Goal: Task Accomplishment & Management: Manage account settings

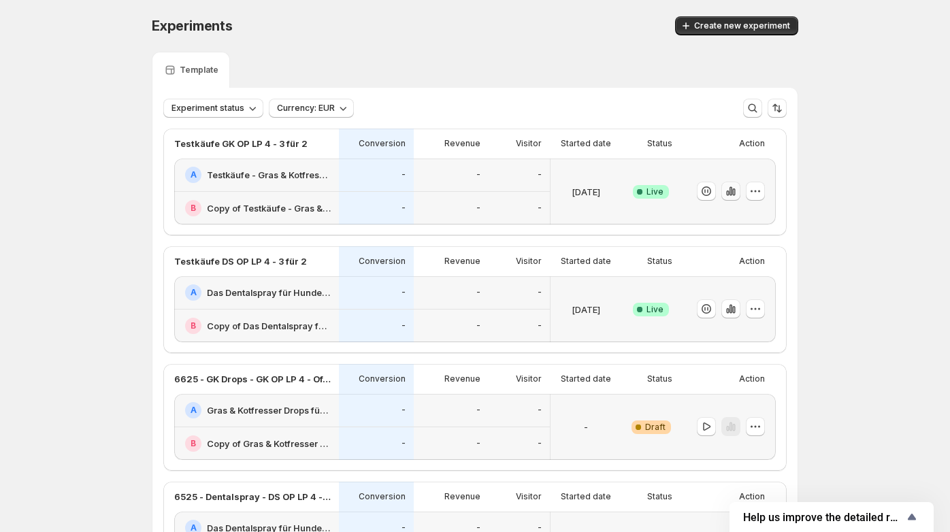
click at [731, 195] on icon "button" at bounding box center [731, 192] width 14 height 14
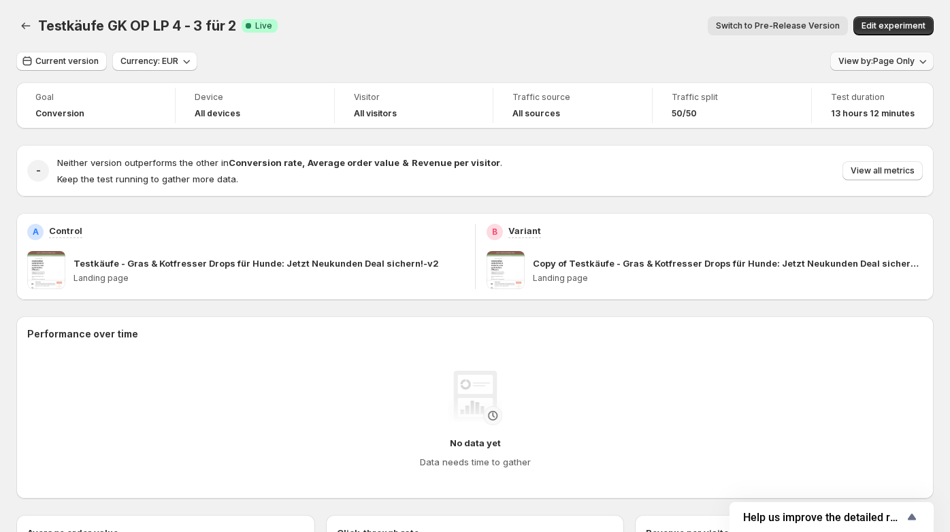
click at [905, 58] on span "View by: Page Only" at bounding box center [877, 61] width 76 height 11
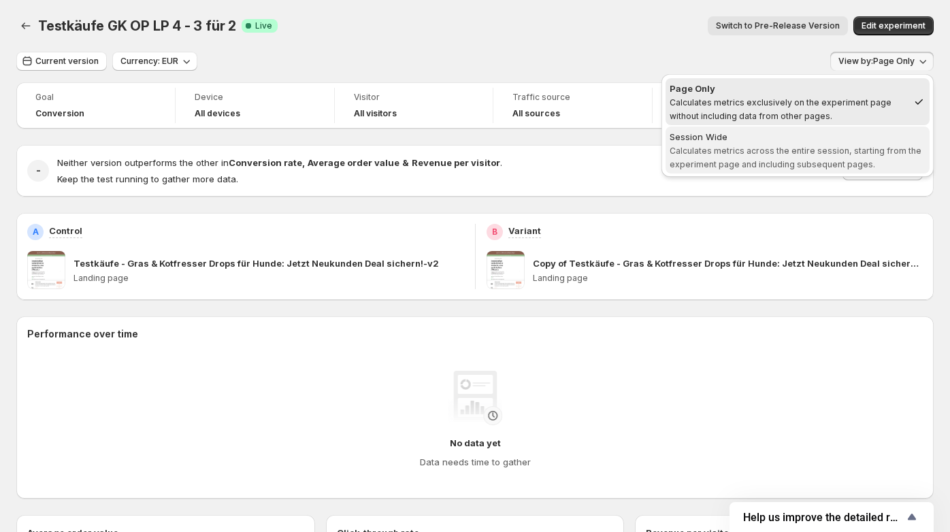
click at [870, 138] on div "Session Wide" at bounding box center [798, 137] width 256 height 14
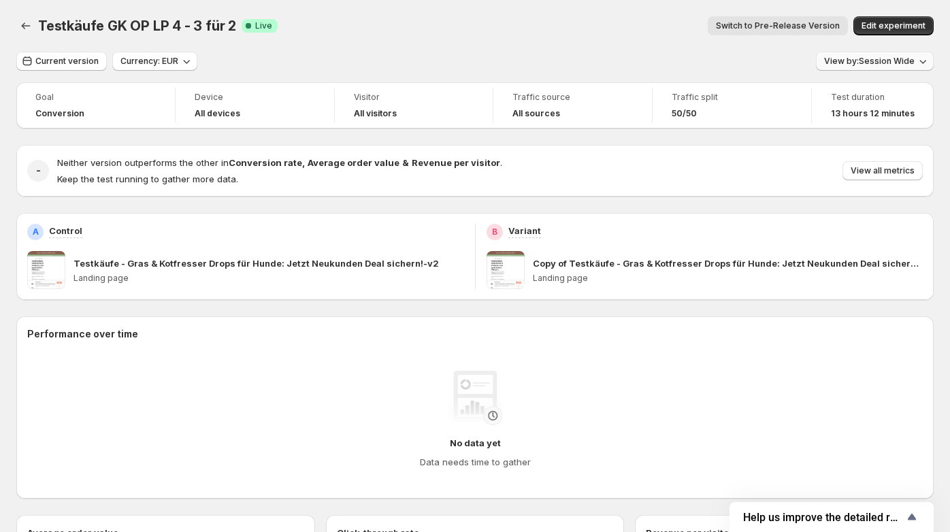
click at [913, 59] on span "View by: Session Wide" at bounding box center [870, 61] width 91 height 11
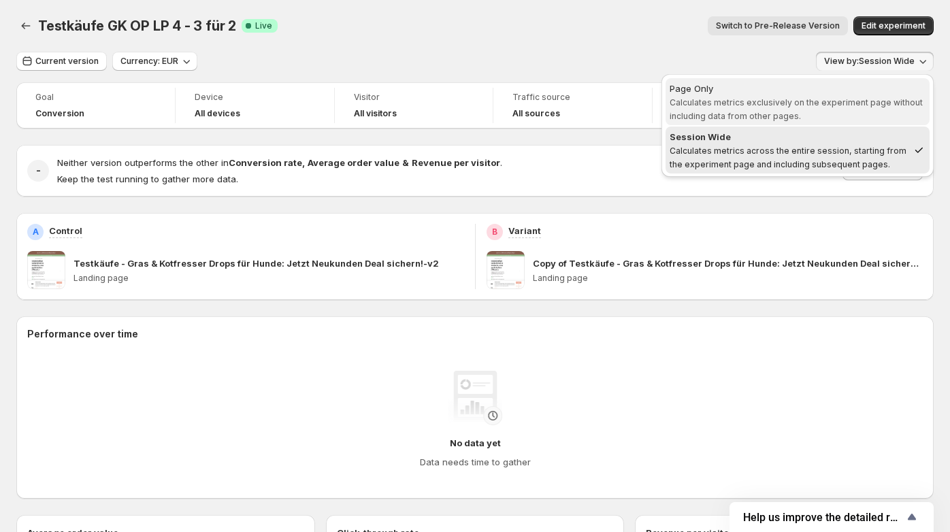
click at [848, 102] on span "Calculates metrics exclusively on the experiment page without including data fr…" at bounding box center [796, 109] width 253 height 24
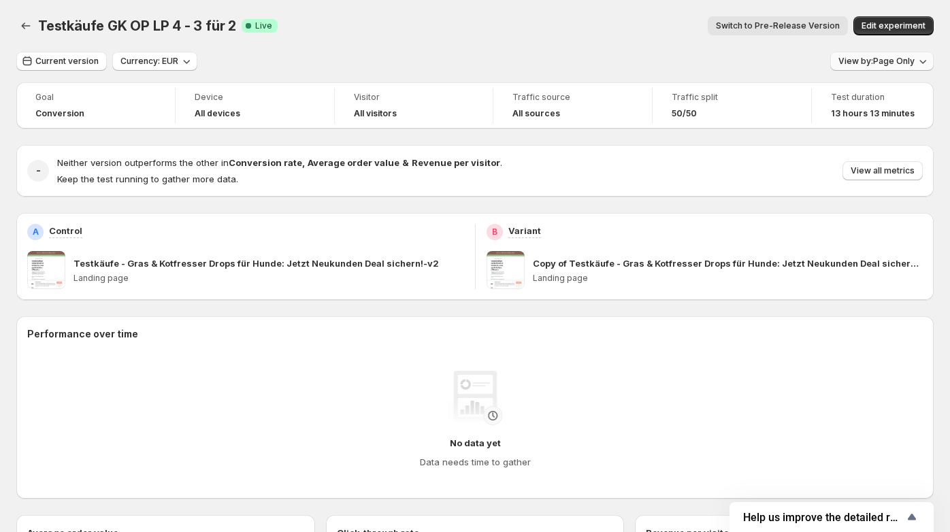
click at [899, 64] on span "View by: Page Only" at bounding box center [877, 61] width 76 height 11
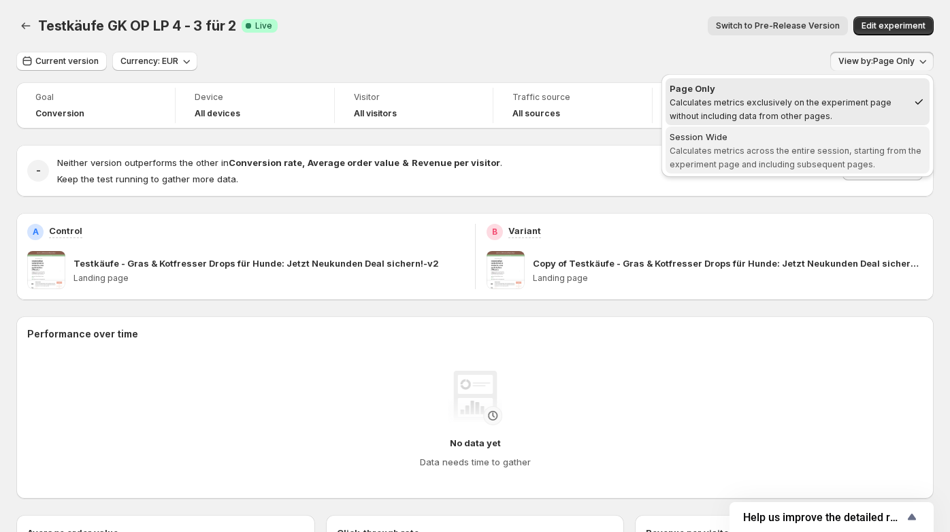
click at [845, 152] on span "Calculates metrics across the entire session, starting from the experiment page…" at bounding box center [796, 158] width 252 height 24
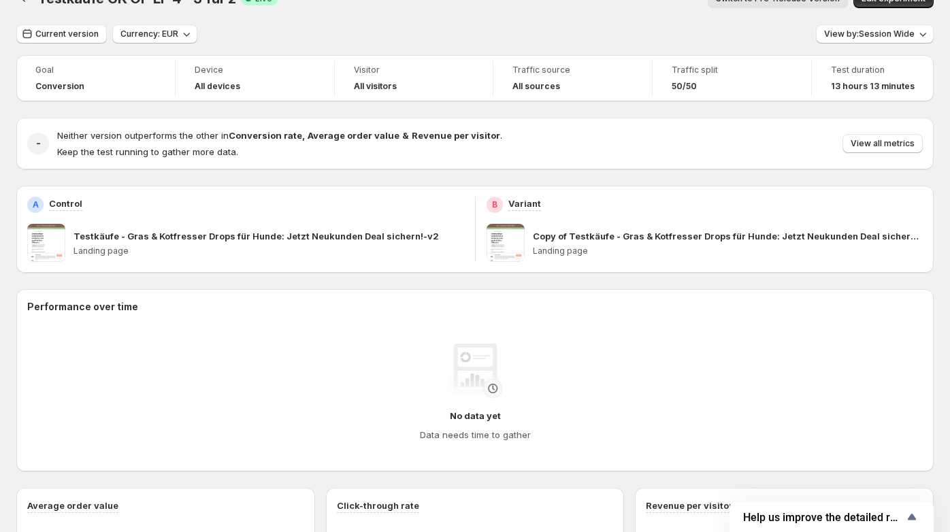
scroll to position [28, 0]
click at [57, 249] on span at bounding box center [46, 242] width 38 height 38
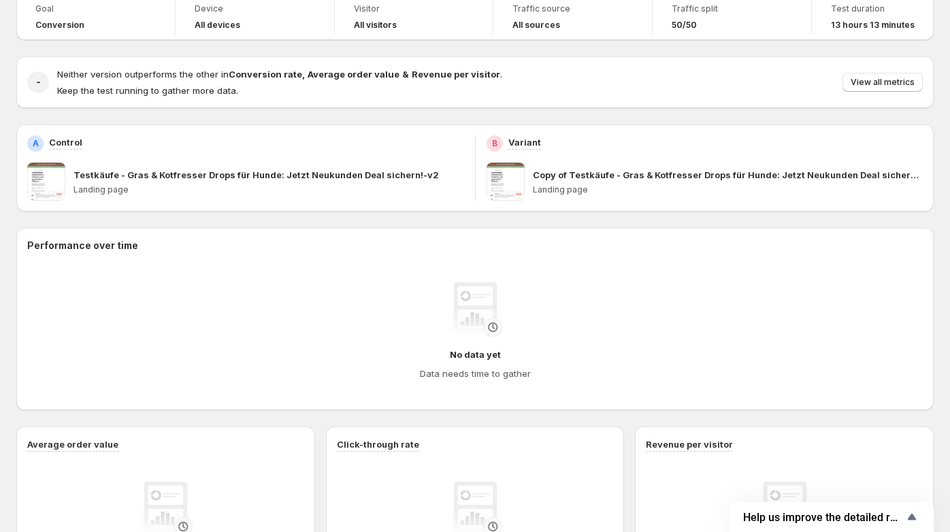
scroll to position [0, 0]
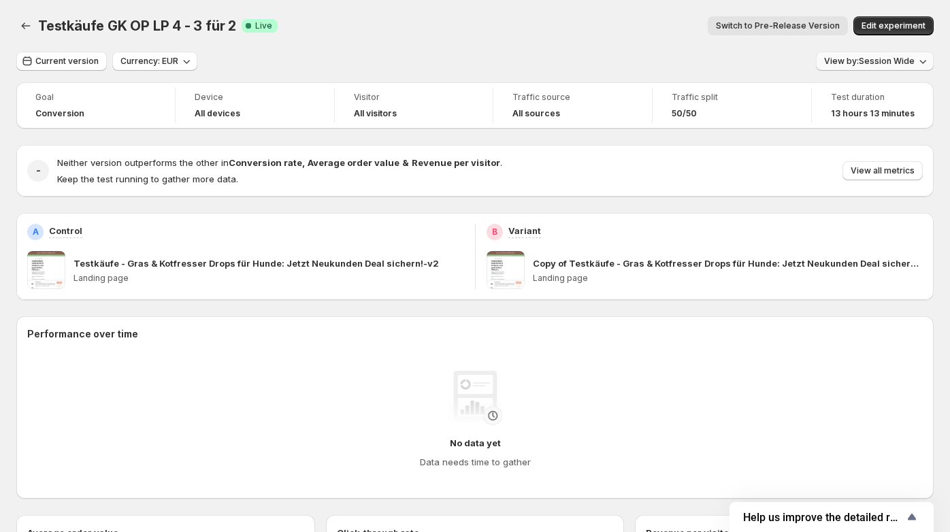
click at [907, 65] on span "View by: Session Wide" at bounding box center [870, 61] width 91 height 11
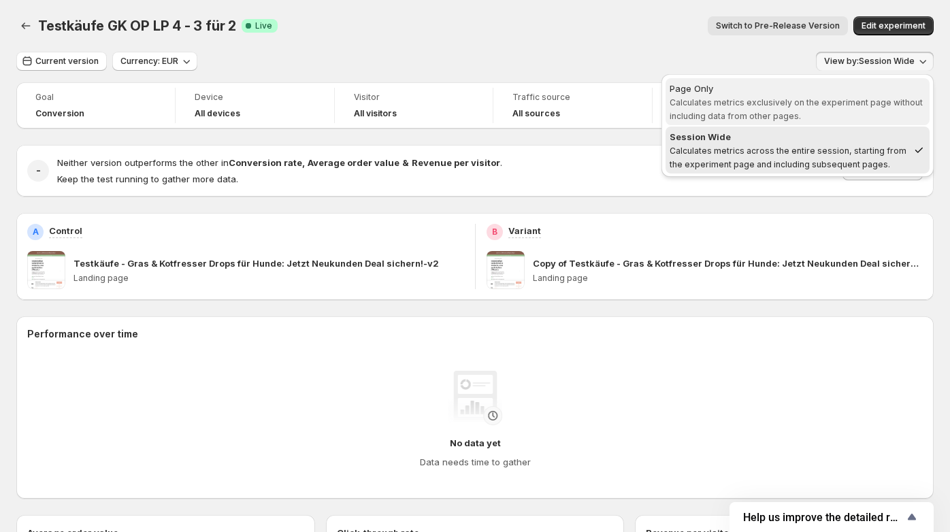
click at [870, 97] on span "Calculates metrics exclusively on the experiment page without including data fr…" at bounding box center [796, 109] width 253 height 24
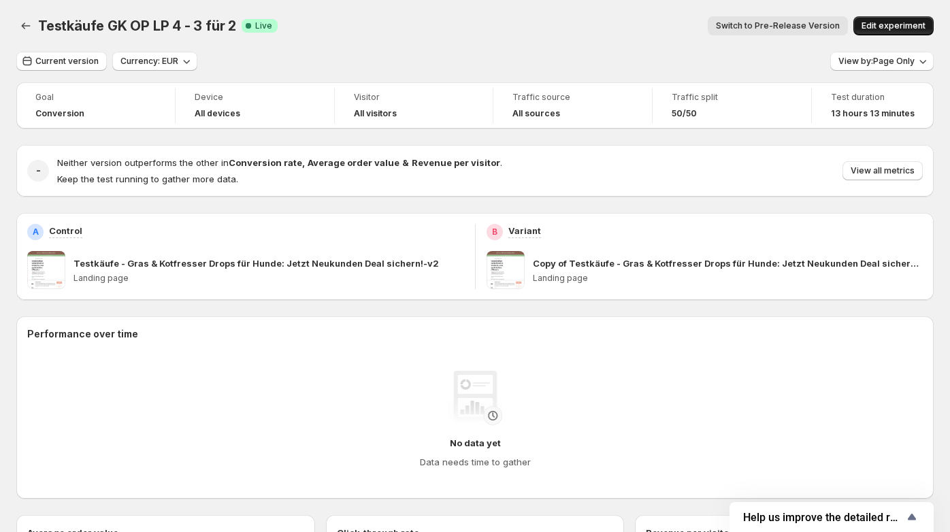
click at [905, 20] on button "Edit experiment" at bounding box center [894, 25] width 80 height 19
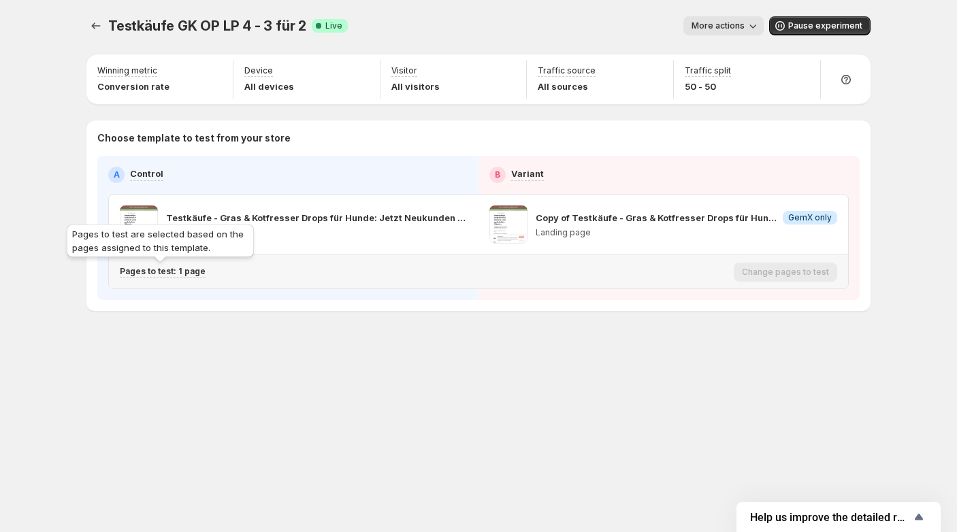
click at [191, 273] on p "Pages to test: 1 page" at bounding box center [163, 271] width 86 height 11
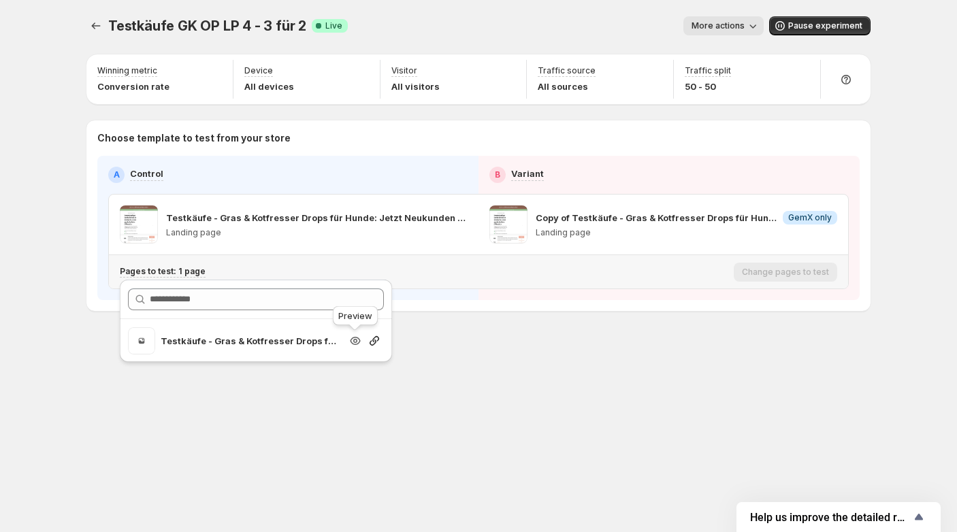
click at [357, 338] on icon "Search for and select a customer segment" at bounding box center [355, 341] width 10 height 8
click at [379, 345] on icon "Search for and select a customer segment" at bounding box center [375, 341] width 14 height 14
click at [455, 404] on div "Testkäufe GK OP LP 4 - 3 für 2. This page is ready Testkäufe GK OP LP 4 - 3 für…" at bounding box center [478, 266] width 817 height 532
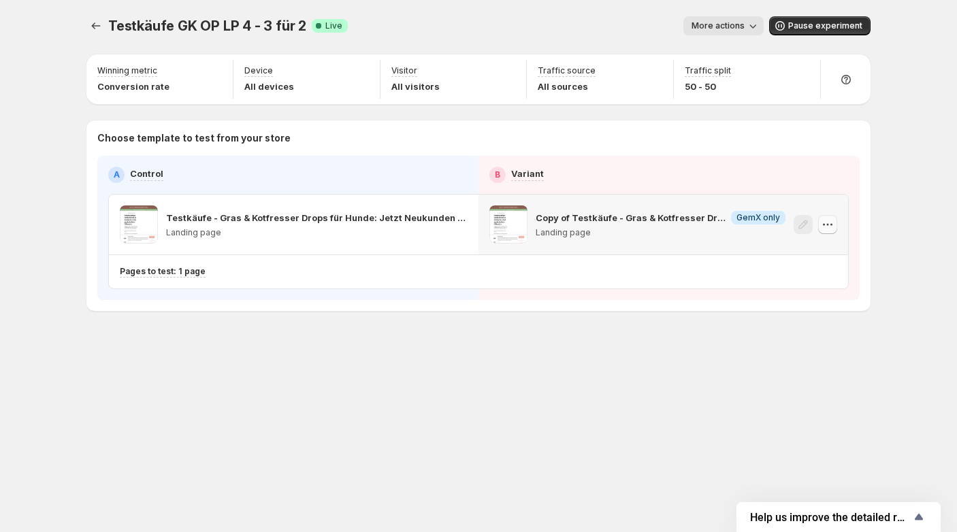
click at [833, 227] on icon "button" at bounding box center [828, 225] width 14 height 14
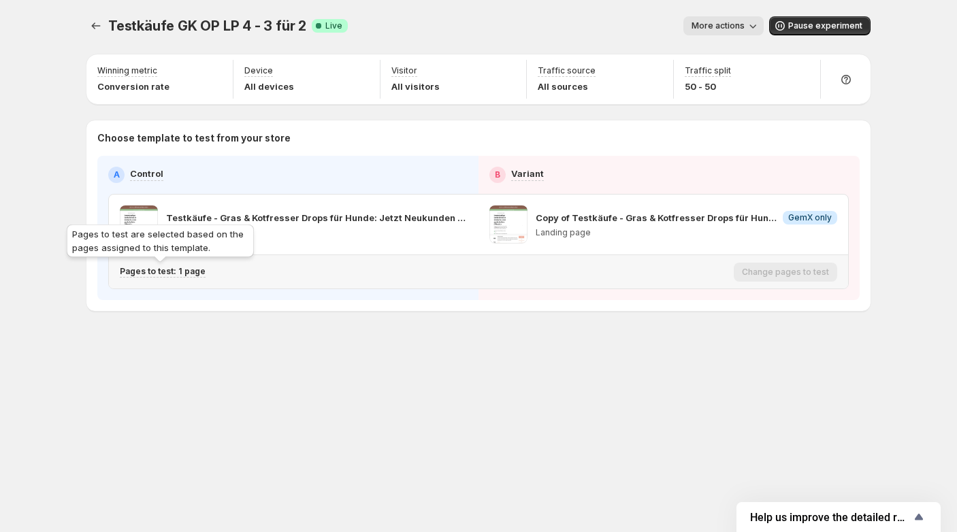
click at [179, 268] on p "Pages to test: 1 page" at bounding box center [163, 271] width 86 height 11
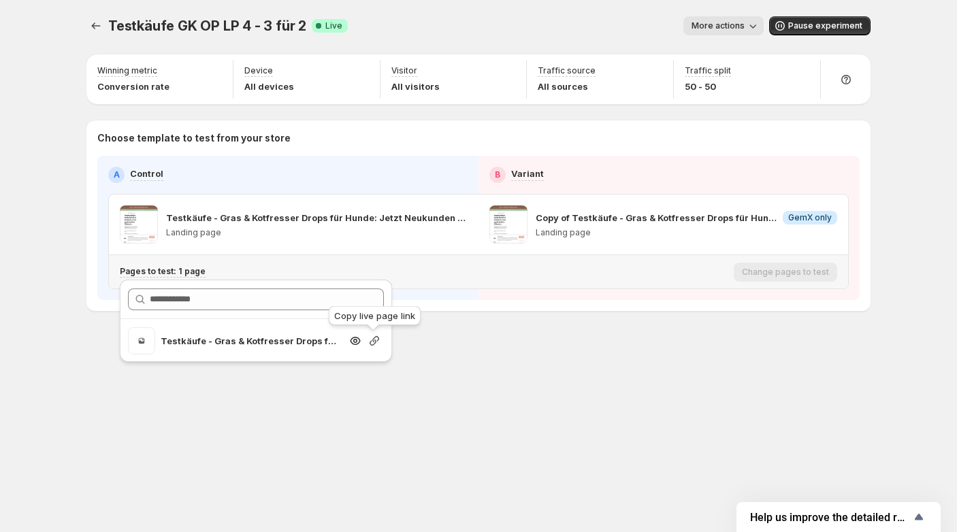
click at [381, 339] on icon "Search for and select a customer segment" at bounding box center [375, 341] width 14 height 14
click at [357, 338] on icon "Search for and select a customer segment" at bounding box center [356, 341] width 14 height 14
click at [94, 31] on icon "Experiments" at bounding box center [96, 26] width 14 height 14
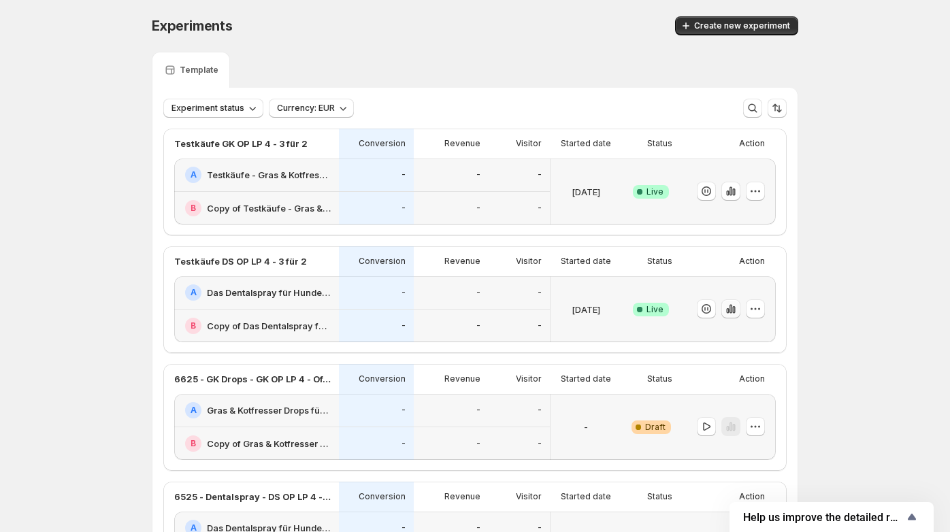
click at [732, 308] on icon "button" at bounding box center [731, 309] width 14 height 14
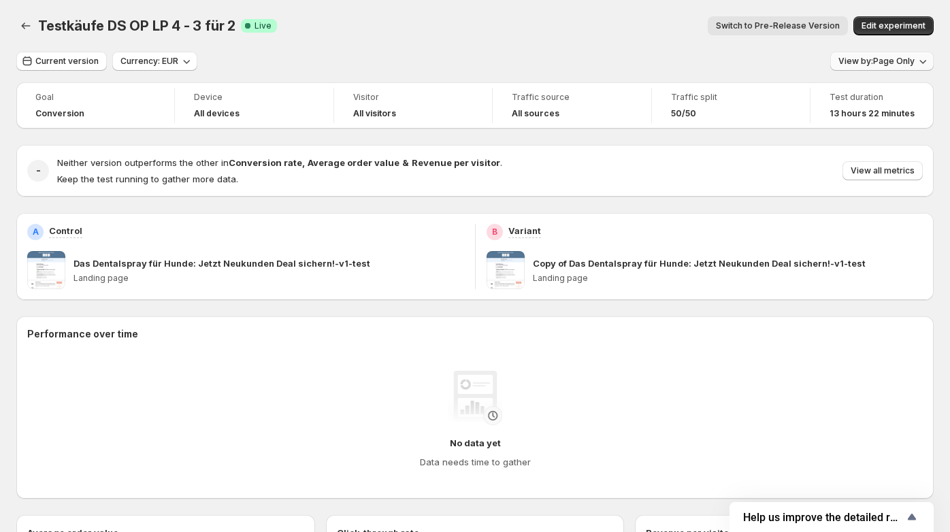
click at [907, 64] on span "View by: Page Only" at bounding box center [877, 61] width 76 height 11
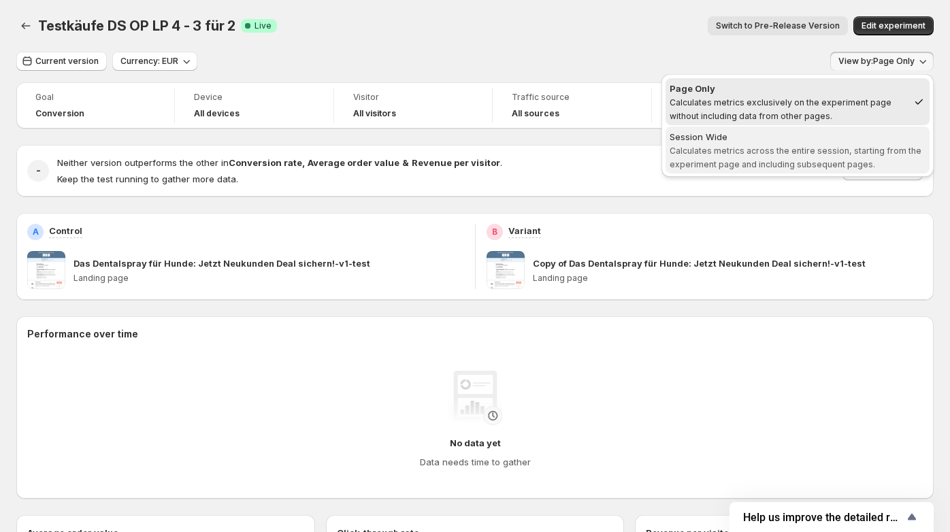
click at [812, 138] on div "Session Wide" at bounding box center [798, 137] width 256 height 14
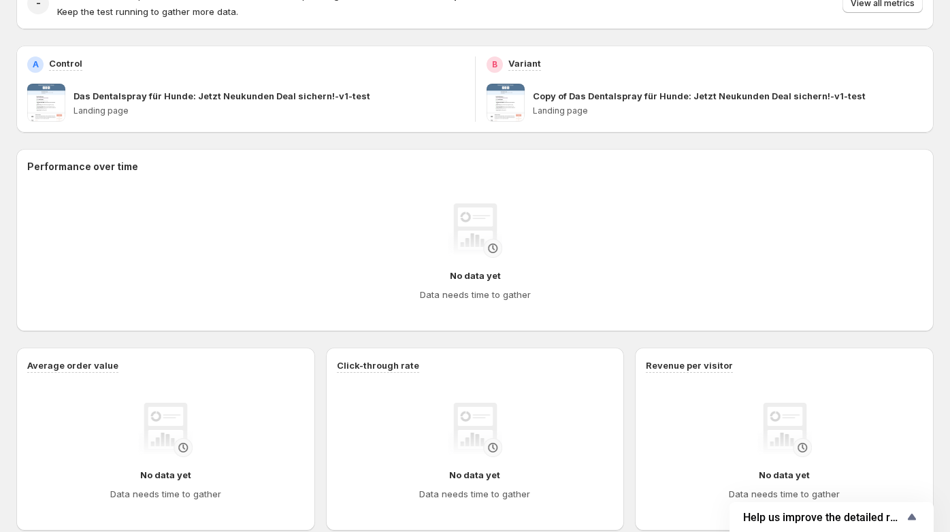
scroll to position [5, 0]
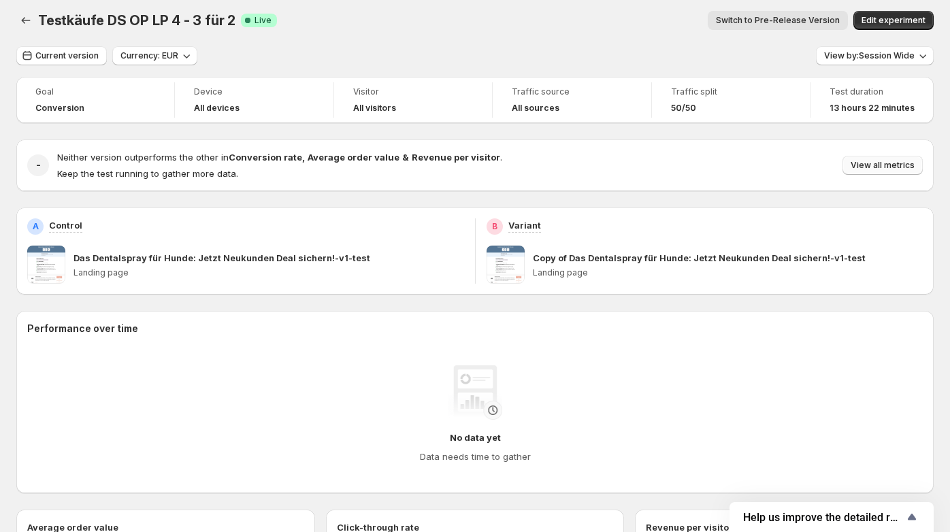
click at [884, 165] on span "View all metrics" at bounding box center [883, 165] width 64 height 11
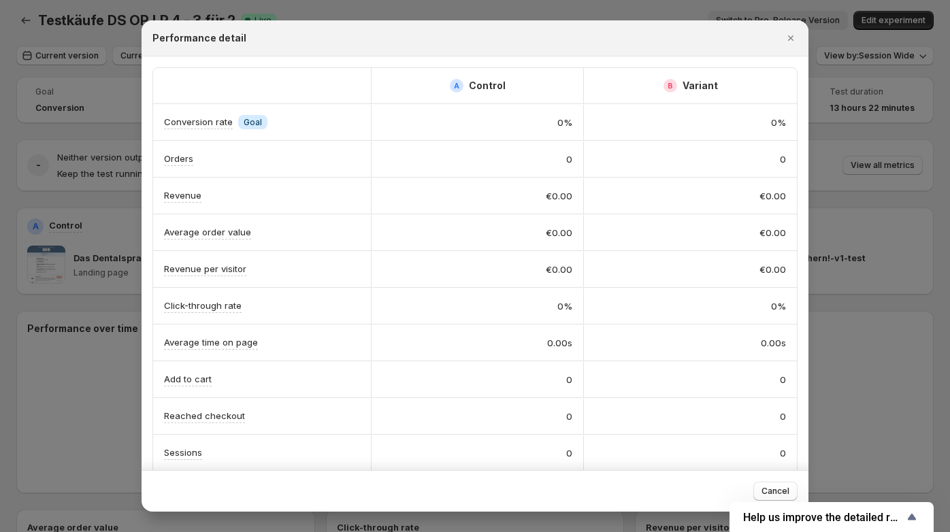
scroll to position [1, 0]
click at [794, 39] on icon "Close" at bounding box center [791, 38] width 14 height 14
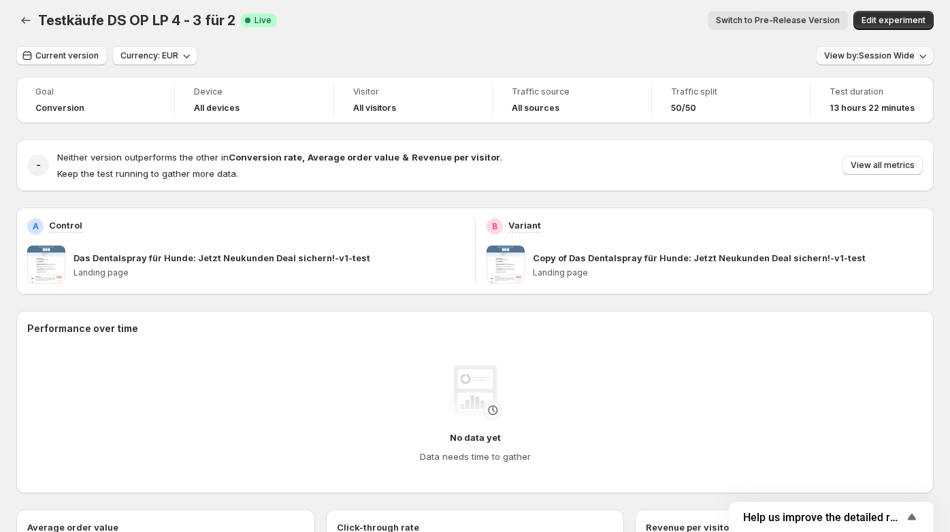
click at [872, 57] on span "View by: Session Wide" at bounding box center [870, 55] width 91 height 11
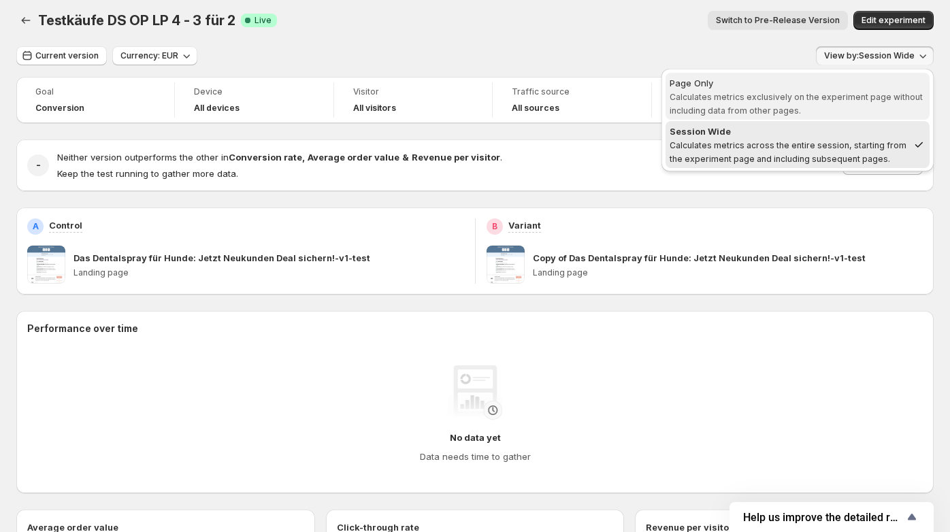
click at [825, 92] on span "Calculates metrics exclusively on the experiment page without including data fr…" at bounding box center [796, 104] width 253 height 24
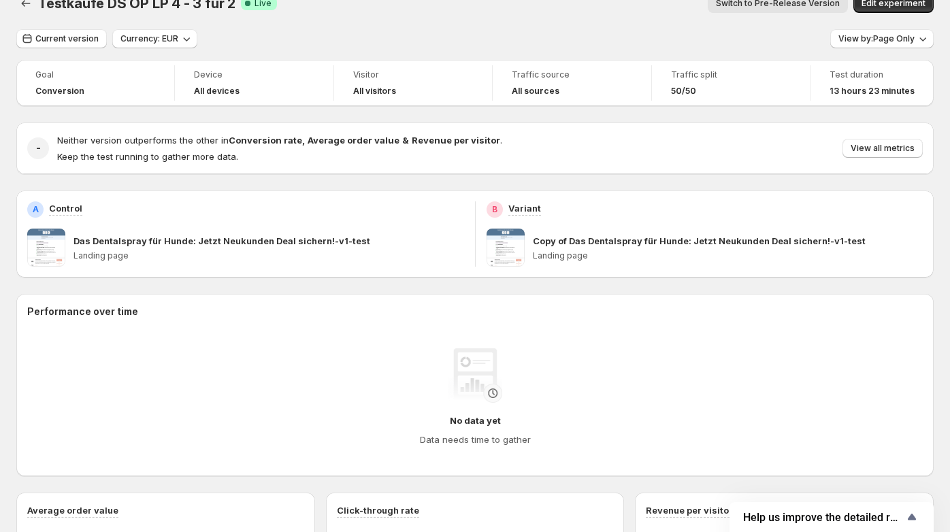
scroll to position [0, 0]
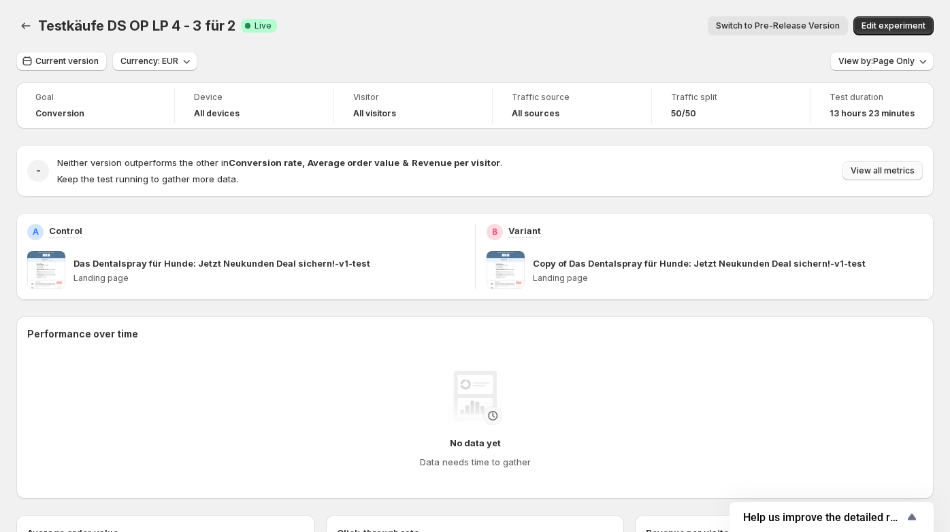
click at [890, 173] on span "View all metrics" at bounding box center [883, 170] width 64 height 11
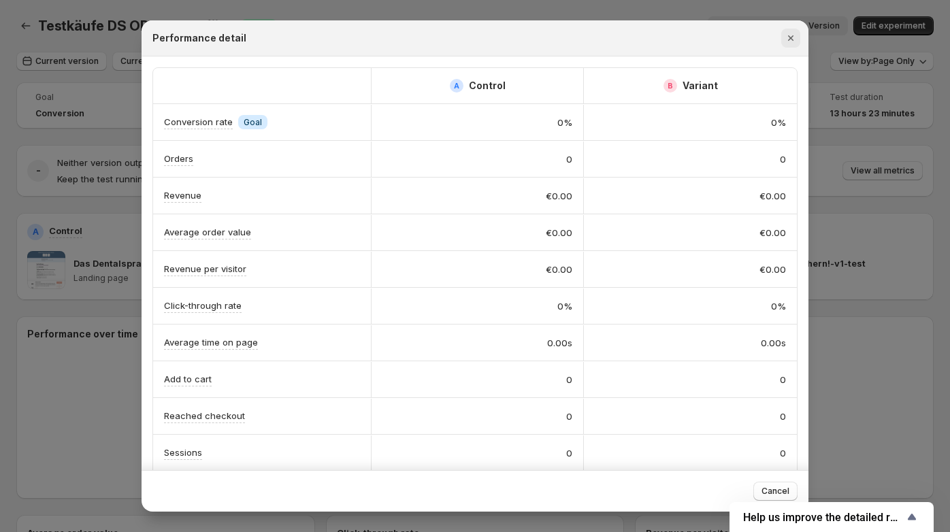
click at [793, 42] on icon "Close" at bounding box center [791, 38] width 14 height 14
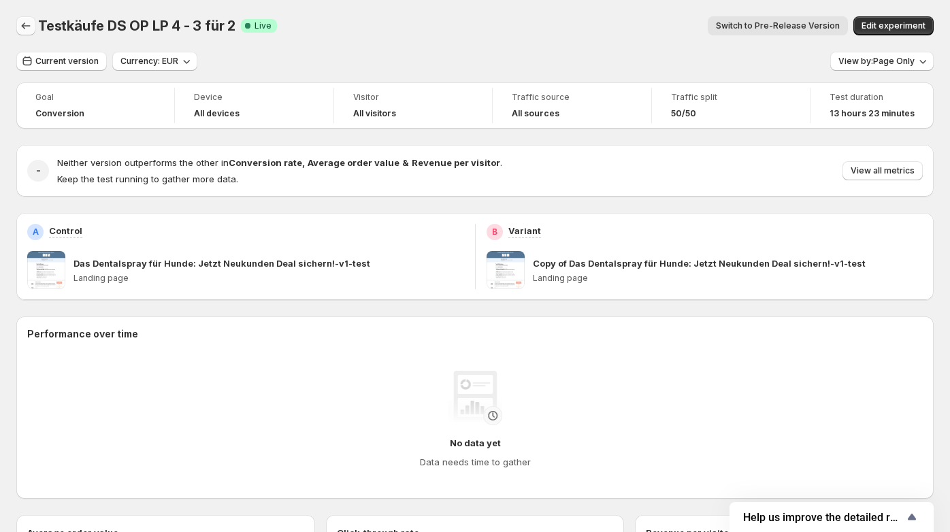
drag, startPoint x: 39, startPoint y: 31, endPoint x: 20, endPoint y: 27, distance: 18.8
click at [20, 27] on div "Testkäufe DS OP LP 4 - 3 für 2 Success Complete Live Switch to Pre-Release Vers…" at bounding box center [475, 25] width 918 height 19
click at [20, 27] on icon "Back" at bounding box center [26, 26] width 14 height 14
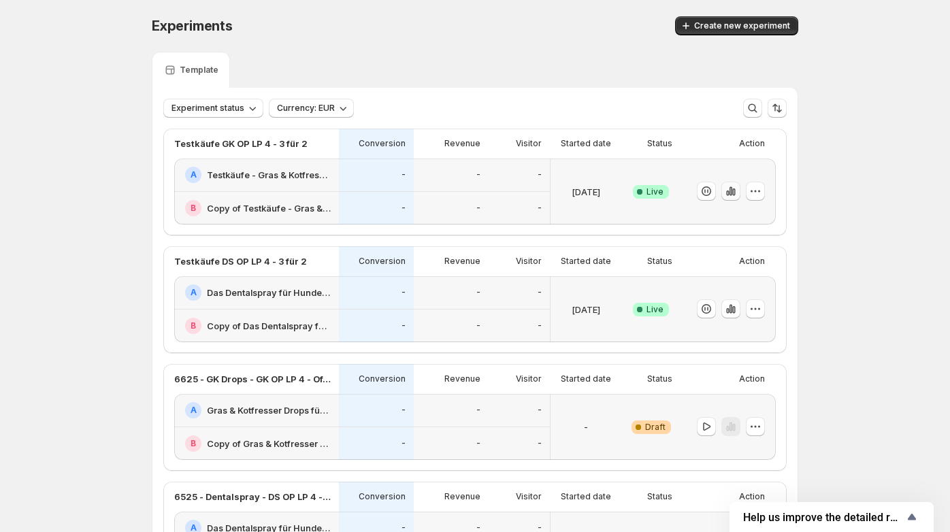
click at [733, 190] on icon "button" at bounding box center [731, 192] width 14 height 14
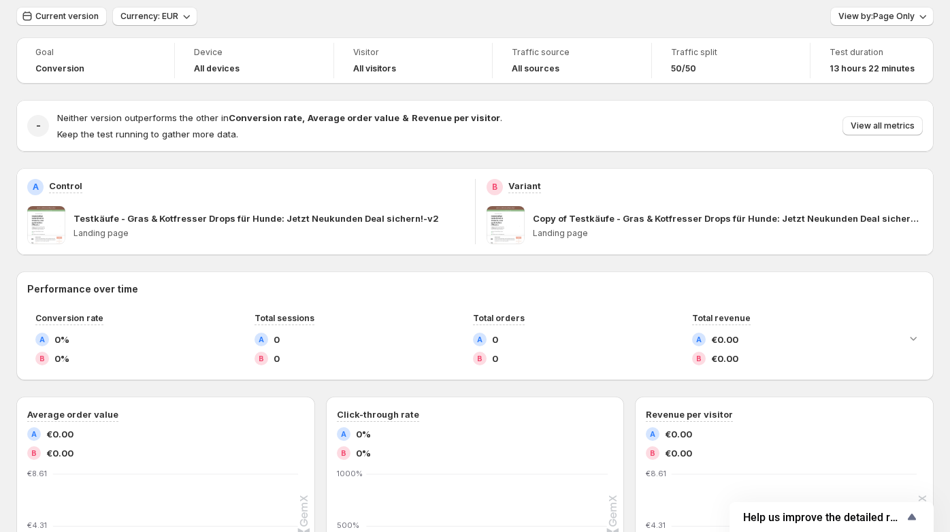
scroll to position [45, 0]
click at [904, 130] on span "View all metrics" at bounding box center [883, 126] width 64 height 11
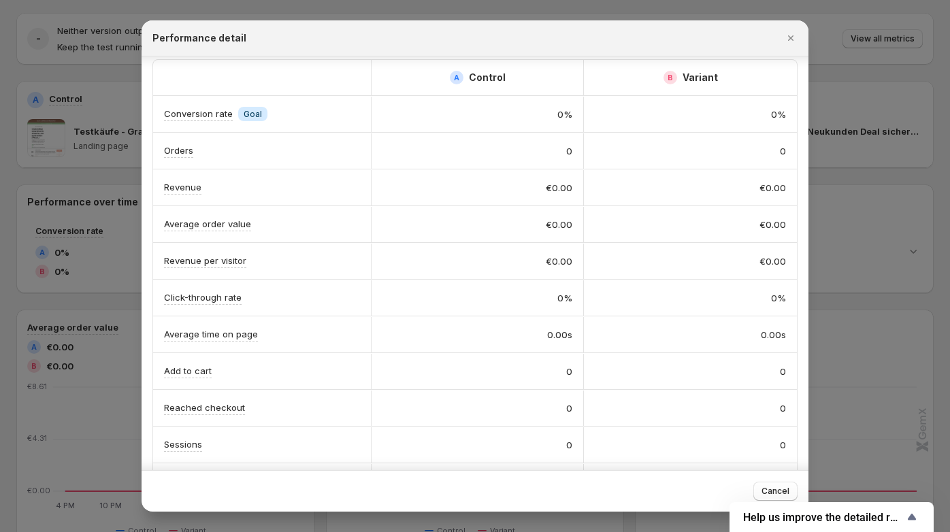
scroll to position [0, 0]
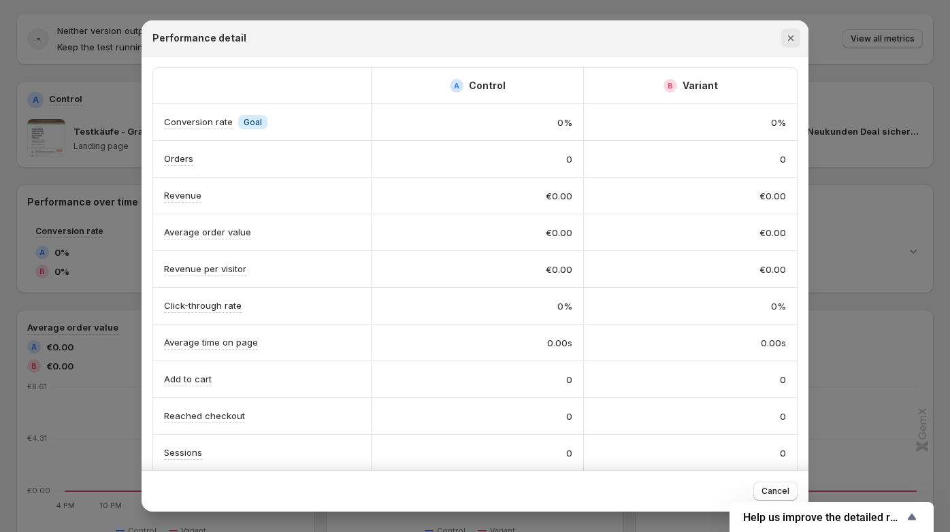
click at [796, 40] on icon "Close" at bounding box center [791, 38] width 14 height 14
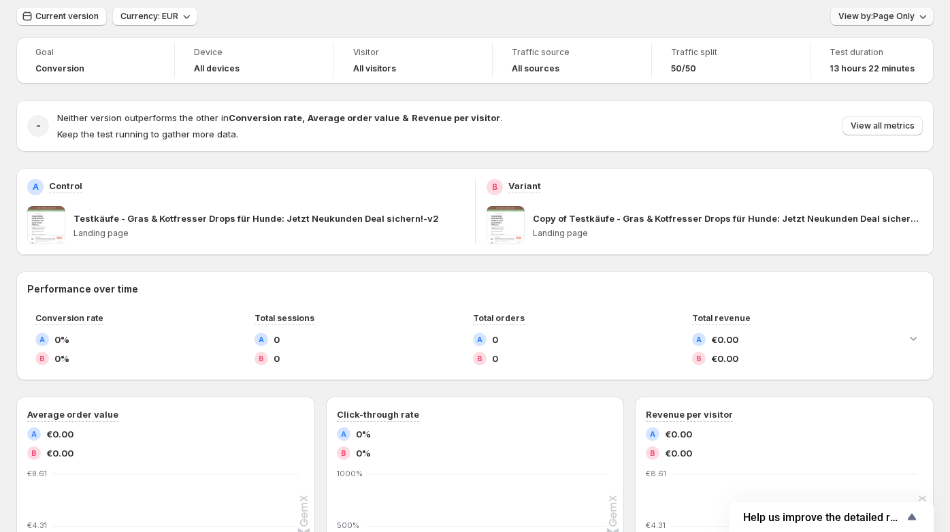
click at [915, 15] on span "View by: Page Only" at bounding box center [877, 16] width 76 height 11
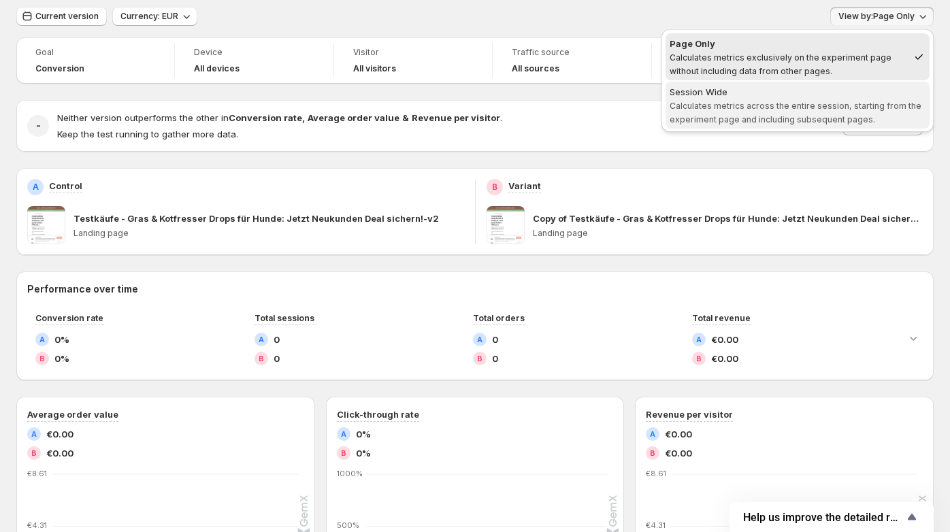
click at [808, 95] on div "Session Wide" at bounding box center [798, 92] width 256 height 14
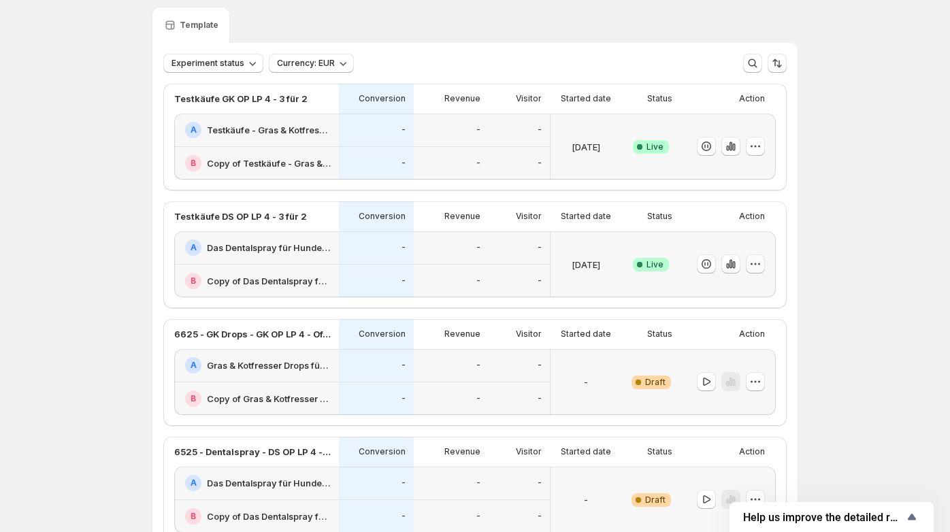
click at [755, 262] on icon "button" at bounding box center [756, 264] width 14 height 14
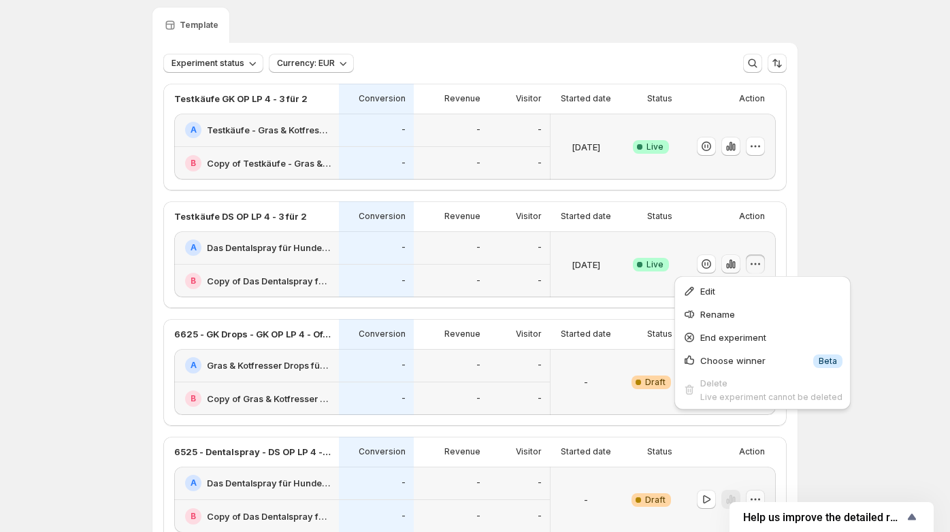
click at [735, 263] on icon "button" at bounding box center [734, 264] width 3 height 7
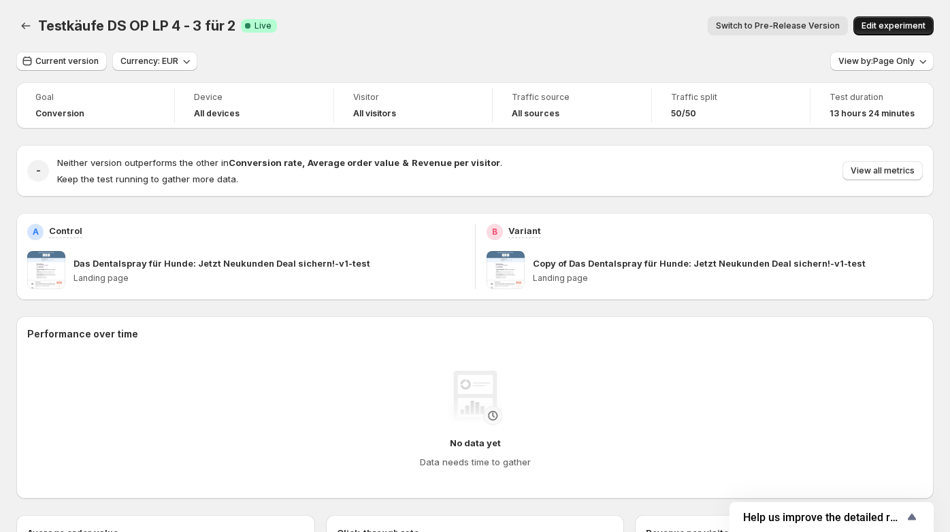
click at [905, 27] on span "Edit experiment" at bounding box center [894, 25] width 64 height 11
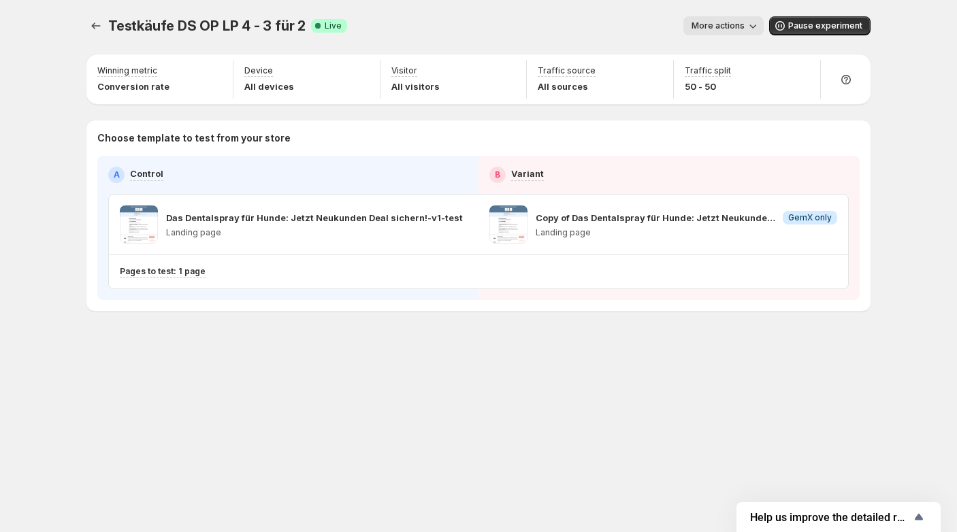
click at [719, 27] on span "More actions" at bounding box center [718, 25] width 53 height 11
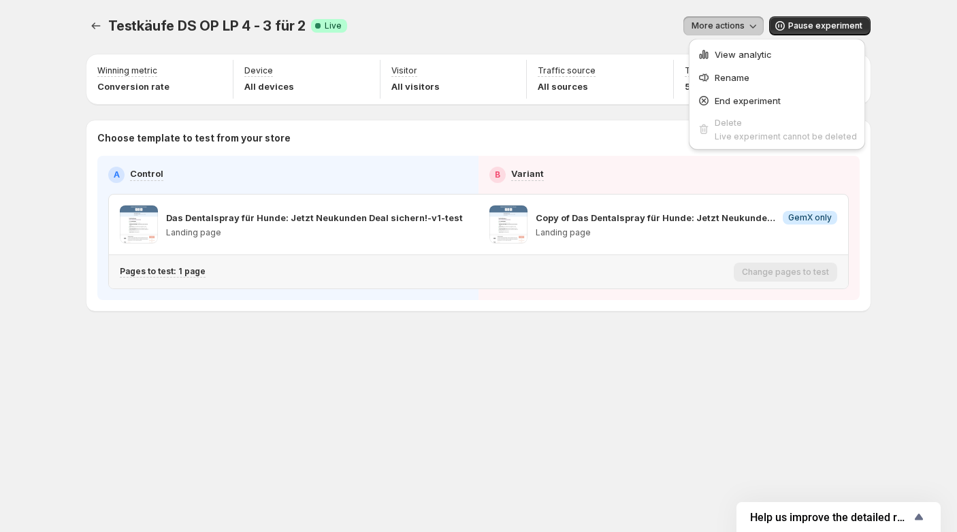
click at [180, 278] on div "Pages to test: 1 page" at bounding box center [424, 272] width 609 height 22
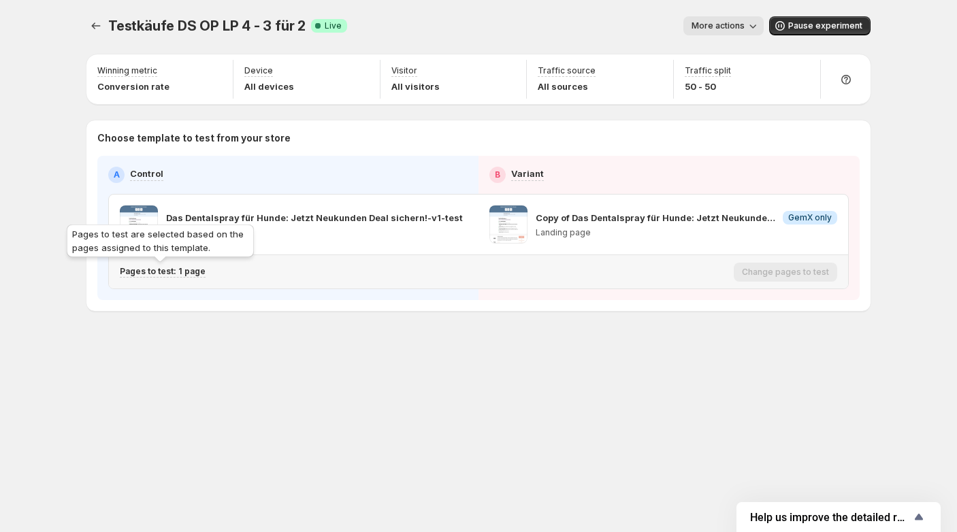
click at [180, 275] on p "Pages to test: 1 page" at bounding box center [163, 271] width 86 height 11
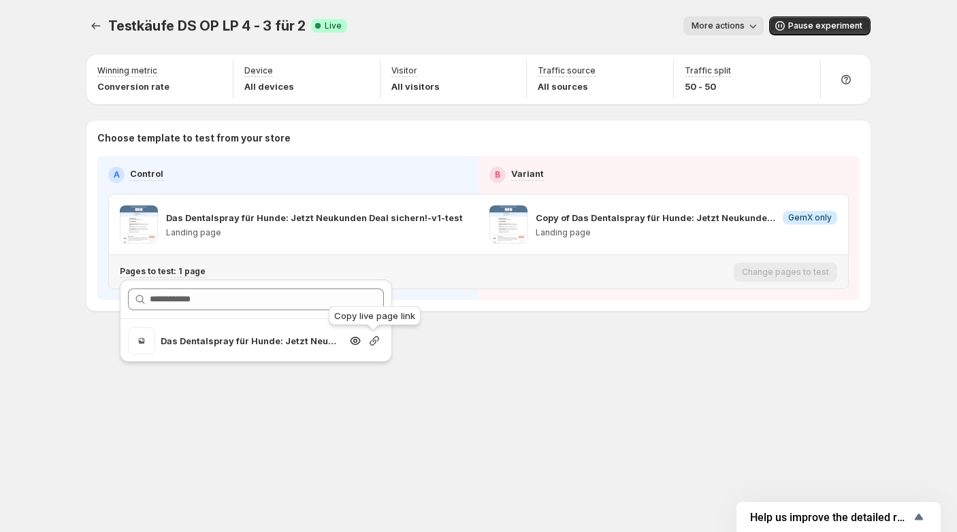
click at [372, 338] on icon "Search for and select a customer segment" at bounding box center [375, 341] width 14 height 14
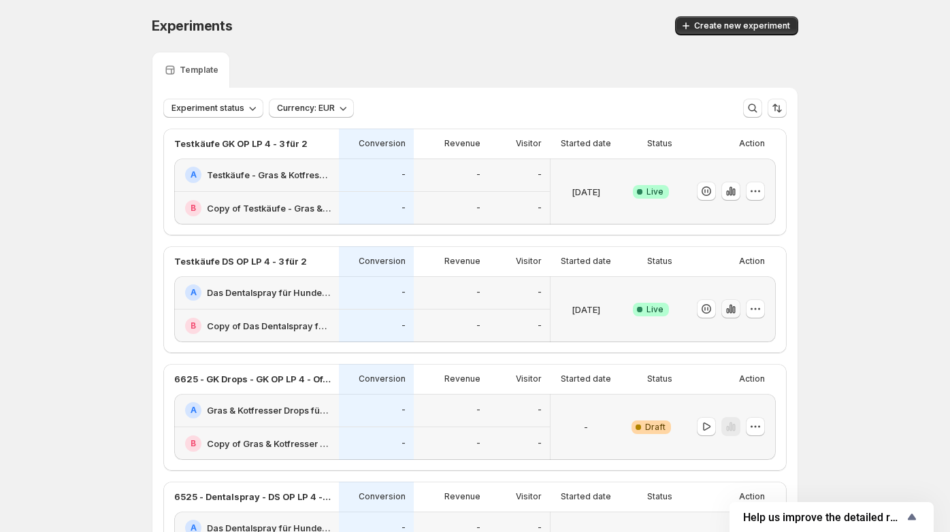
click at [735, 310] on icon "button" at bounding box center [734, 309] width 3 height 7
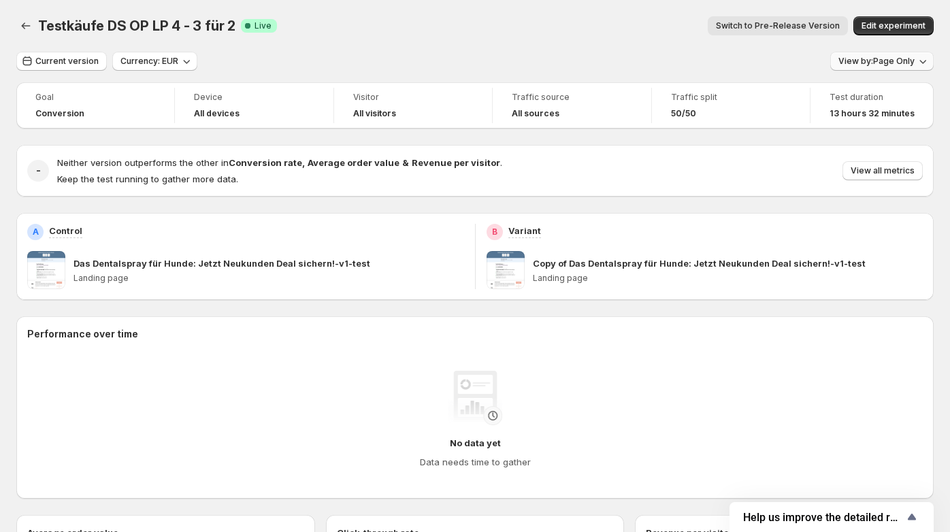
click at [902, 59] on span "View by: Page Only" at bounding box center [877, 61] width 76 height 11
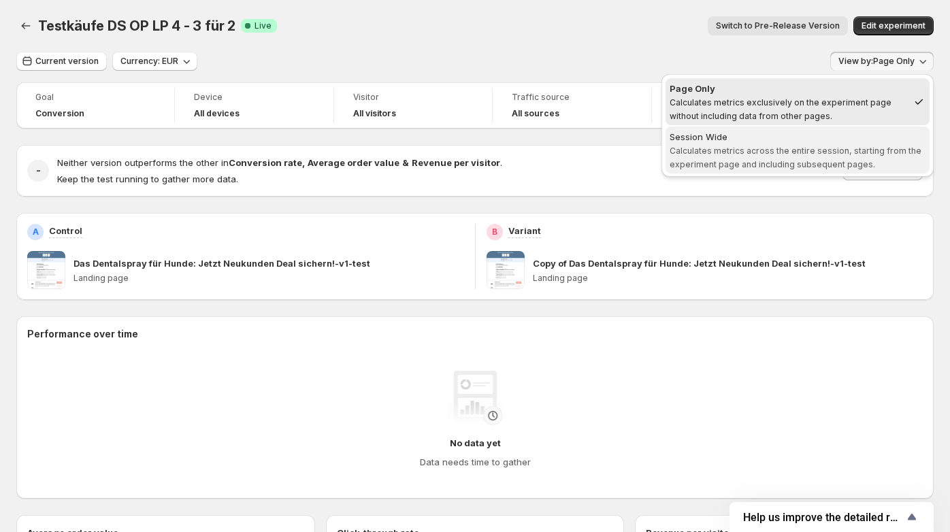
click at [803, 149] on span "Calculates metrics across the entire session, starting from the experiment page…" at bounding box center [796, 158] width 252 height 24
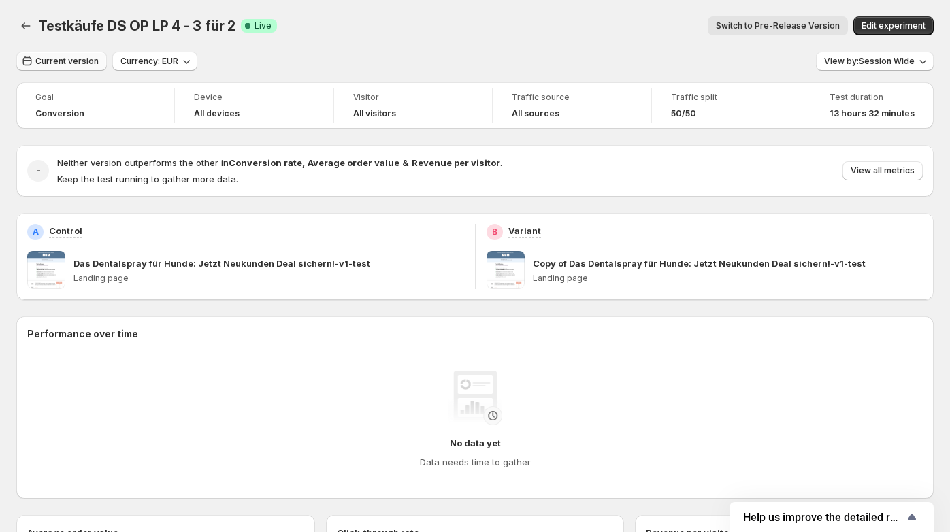
click at [66, 70] on button "Current version" at bounding box center [61, 61] width 91 height 19
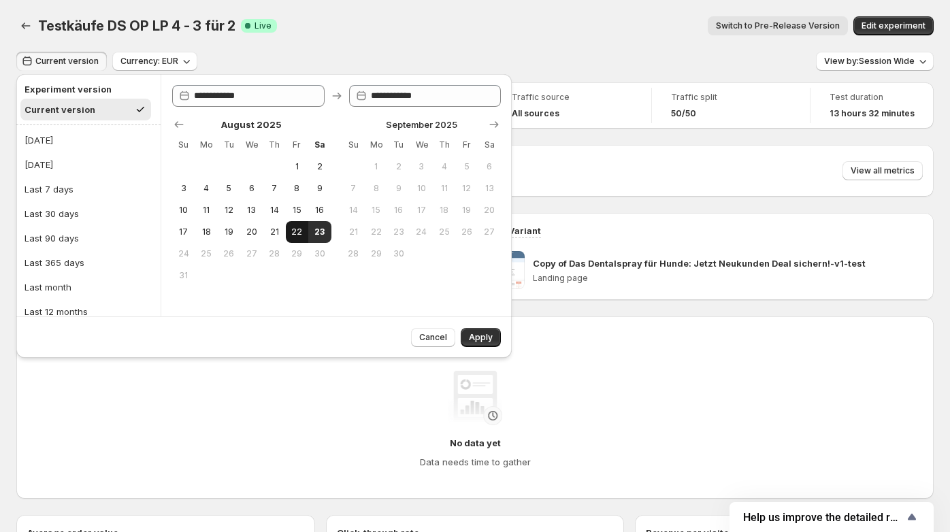
click at [294, 236] on span "22" at bounding box center [297, 232] width 12 height 11
click at [325, 236] on span "23" at bounding box center [320, 232] width 12 height 11
type input "**********"
click at [277, 234] on span "21" at bounding box center [274, 232] width 12 height 11
type input "**********"
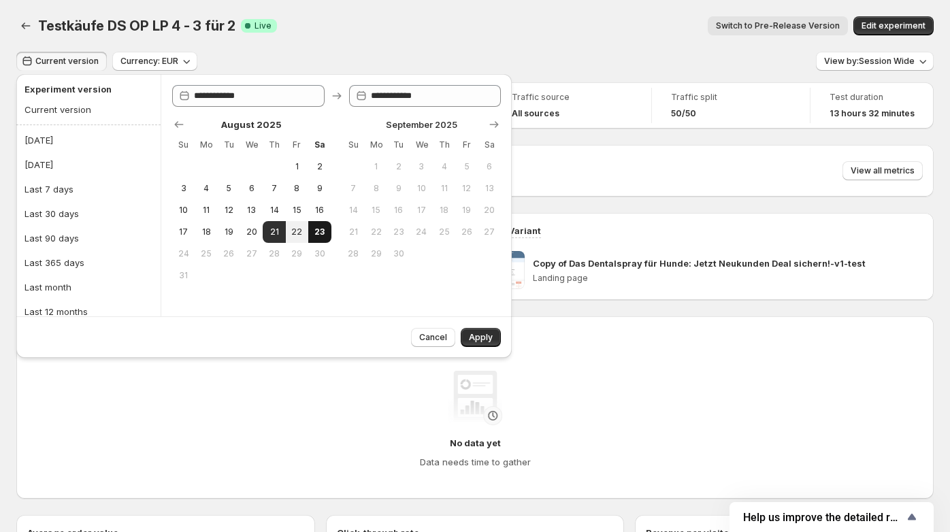
click at [323, 234] on span "23" at bounding box center [320, 232] width 12 height 11
type input "**********"
click at [482, 342] on button "Apply" at bounding box center [481, 337] width 40 height 19
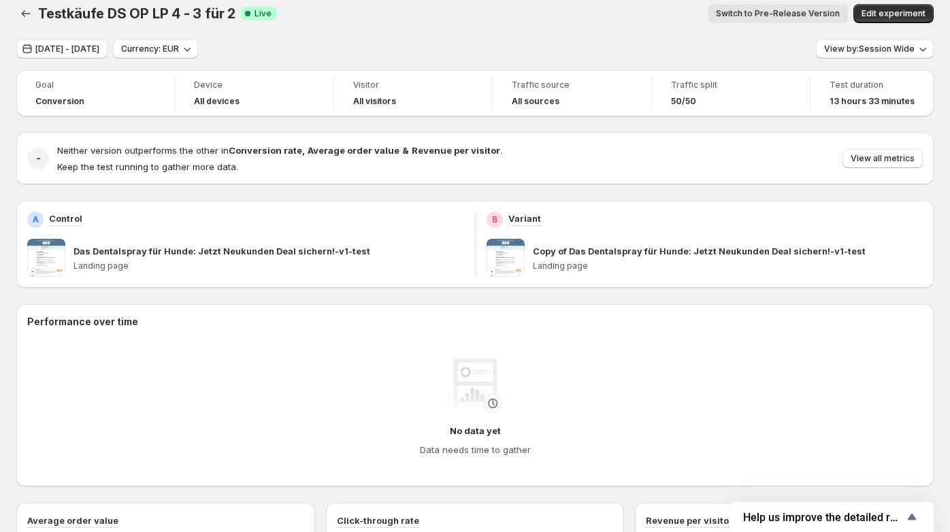
scroll to position [14, 0]
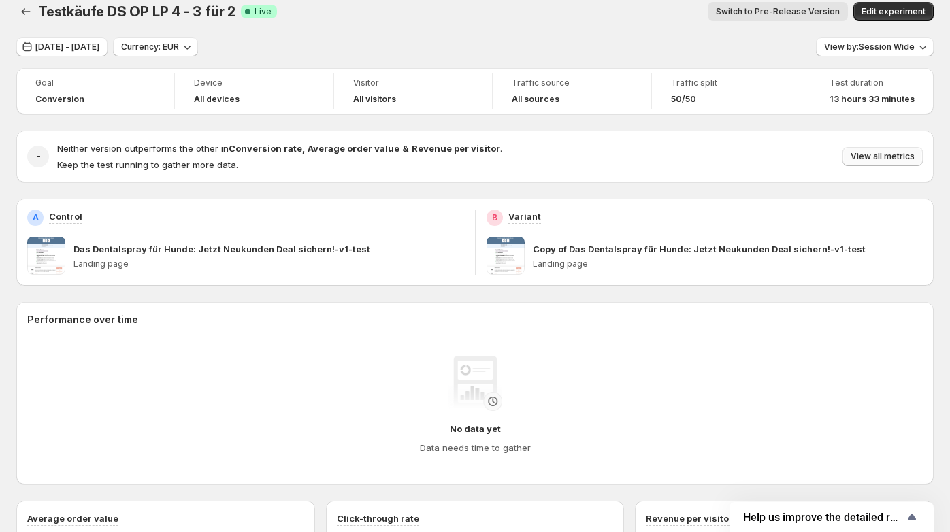
click at [884, 160] on span "View all metrics" at bounding box center [883, 156] width 64 height 11
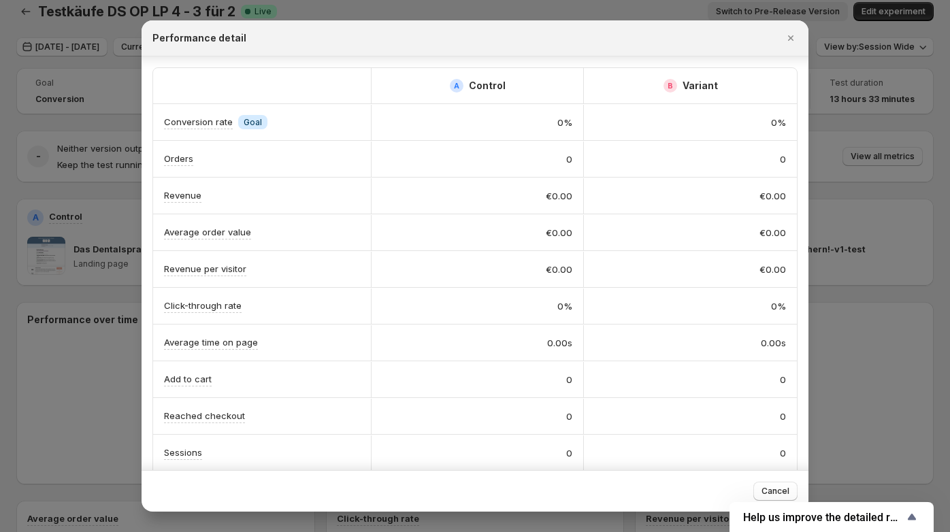
scroll to position [77, 0]
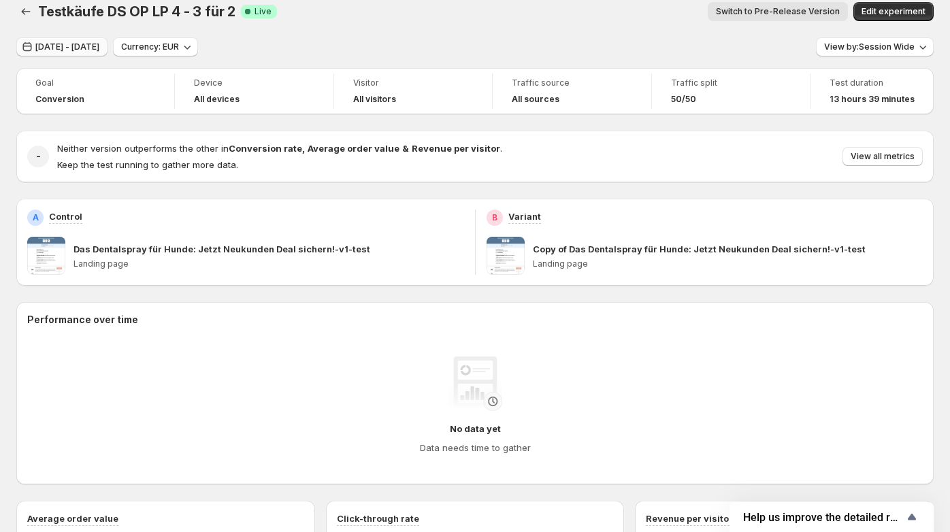
click at [70, 48] on span "[DATE] - [DATE]" at bounding box center [67, 47] width 64 height 11
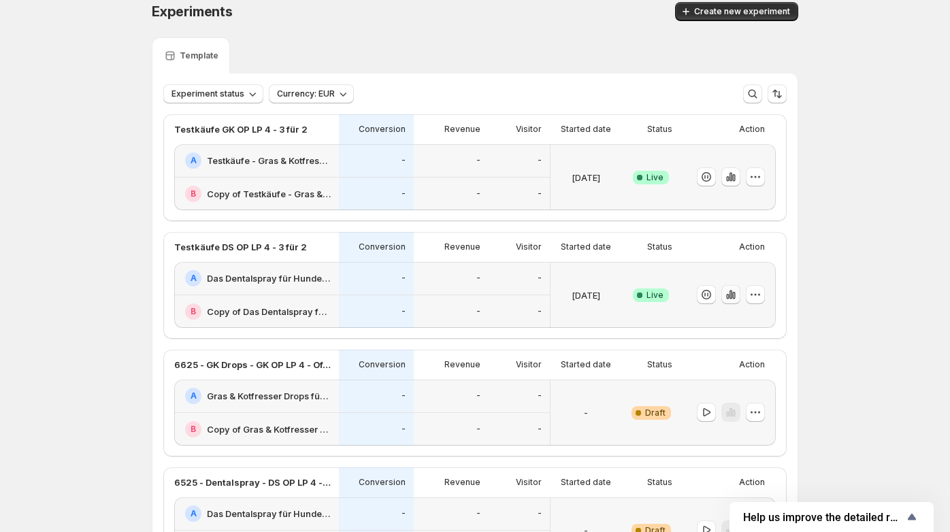
click at [735, 299] on icon "button" at bounding box center [731, 295] width 14 height 14
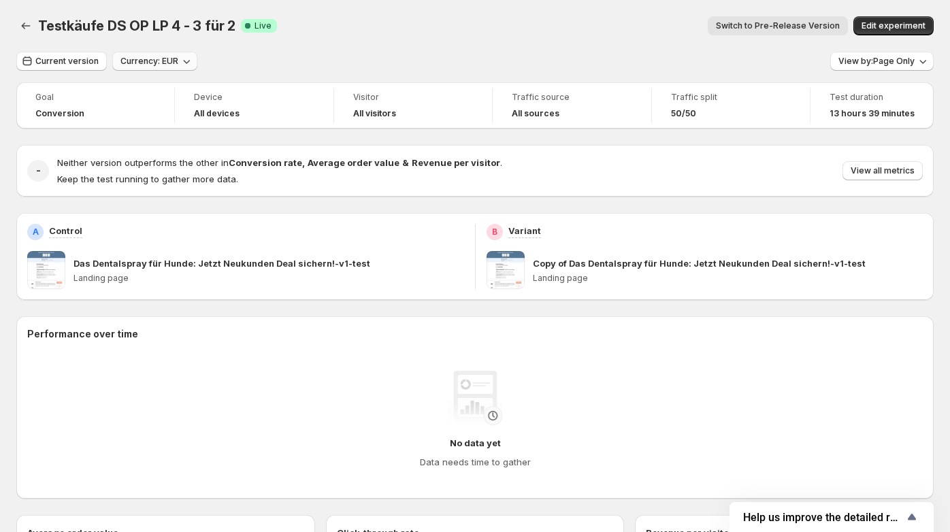
click at [150, 67] on button "Currency: EUR" at bounding box center [154, 61] width 85 height 19
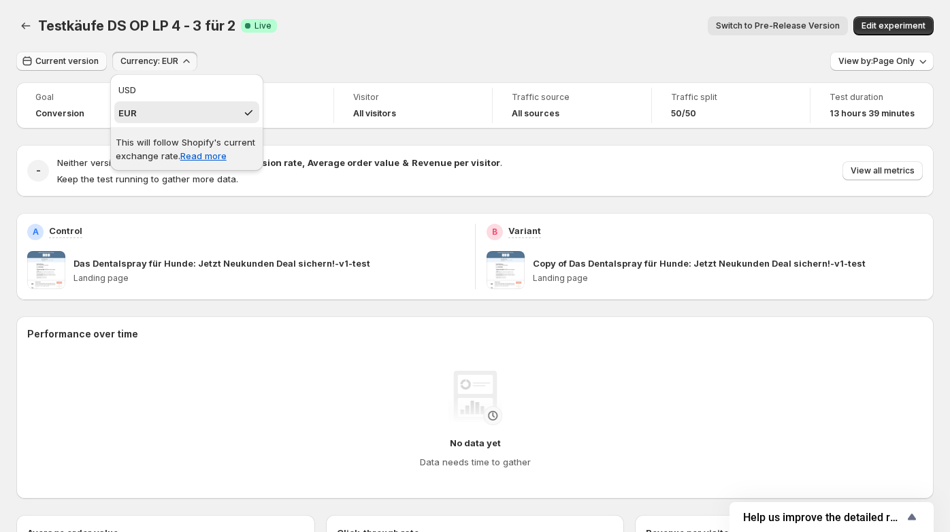
click at [74, 60] on span "Current version" at bounding box center [66, 61] width 63 height 11
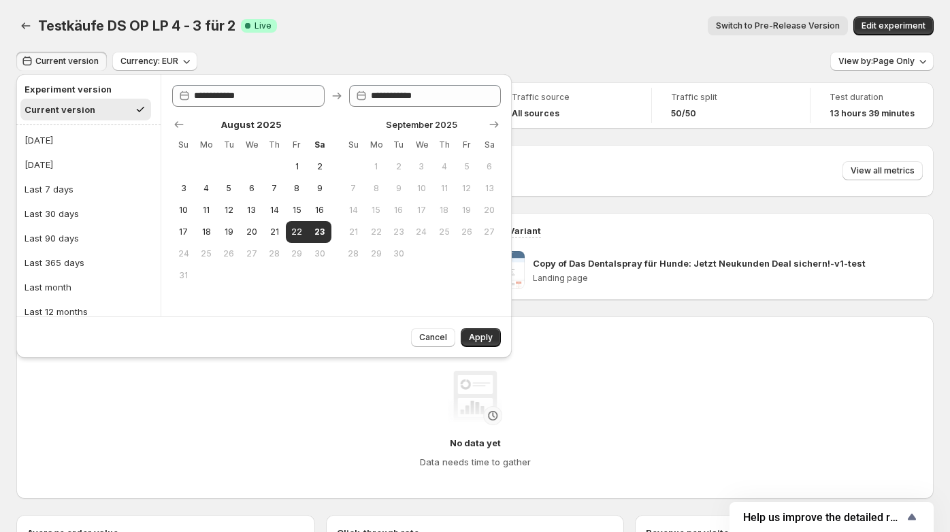
click at [404, 28] on div "Switch to Pre-Release Version" at bounding box center [568, 25] width 560 height 19
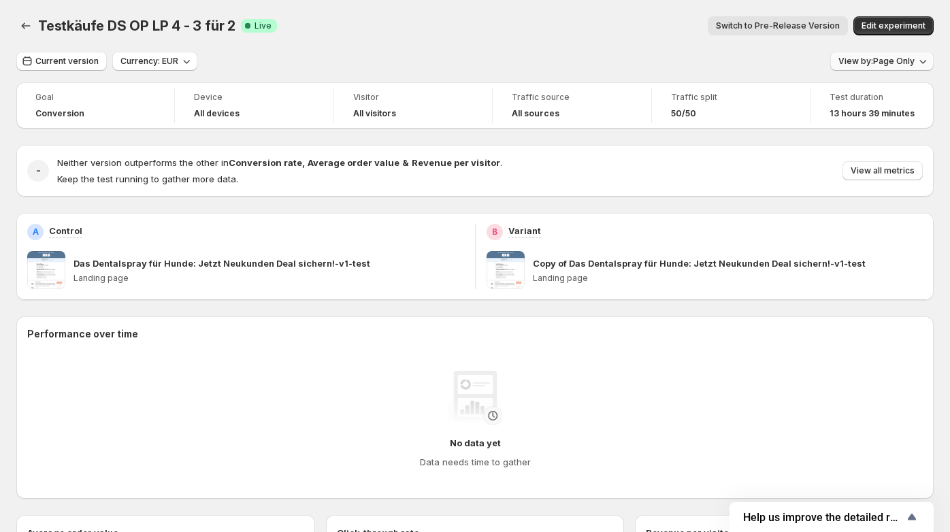
click at [878, 65] on span "View by: Page Only" at bounding box center [877, 61] width 76 height 11
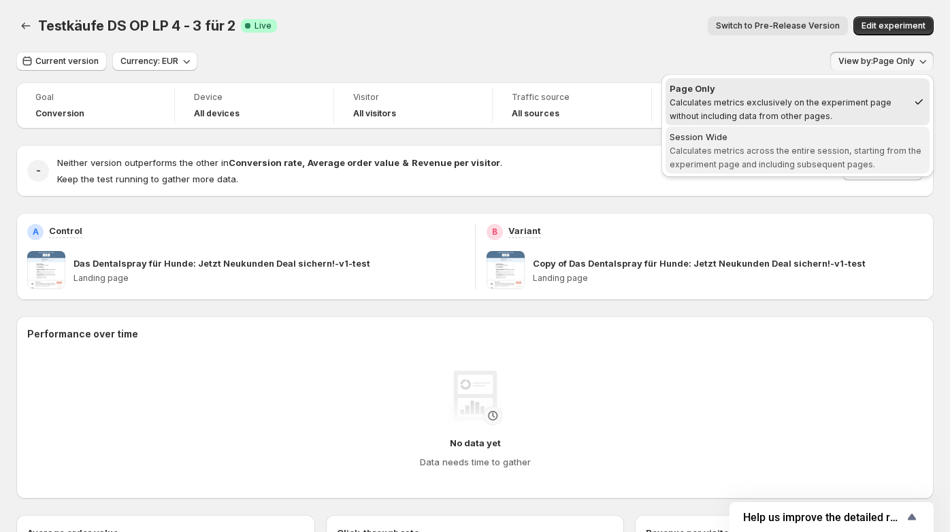
click at [804, 161] on span "Calculates metrics across the entire session, starting from the experiment page…" at bounding box center [796, 158] width 252 height 24
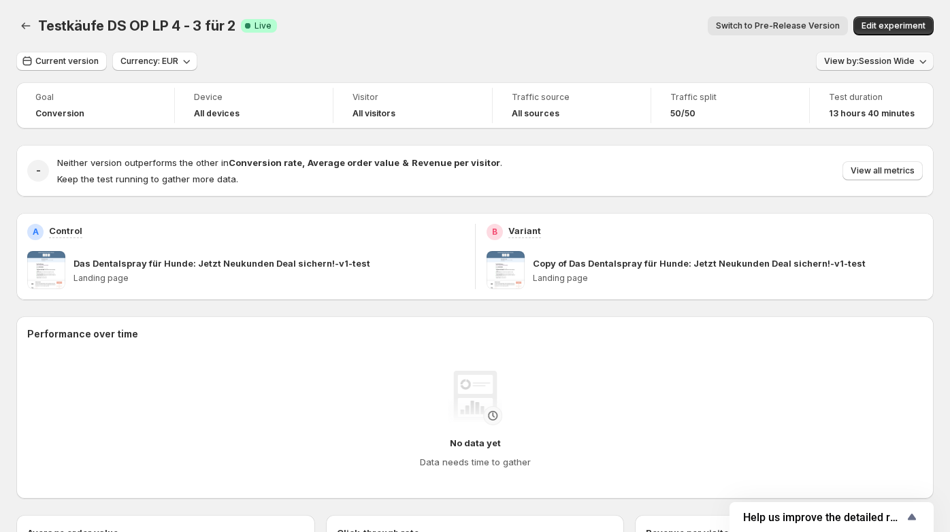
click at [894, 61] on span "View by: Session Wide" at bounding box center [870, 61] width 91 height 11
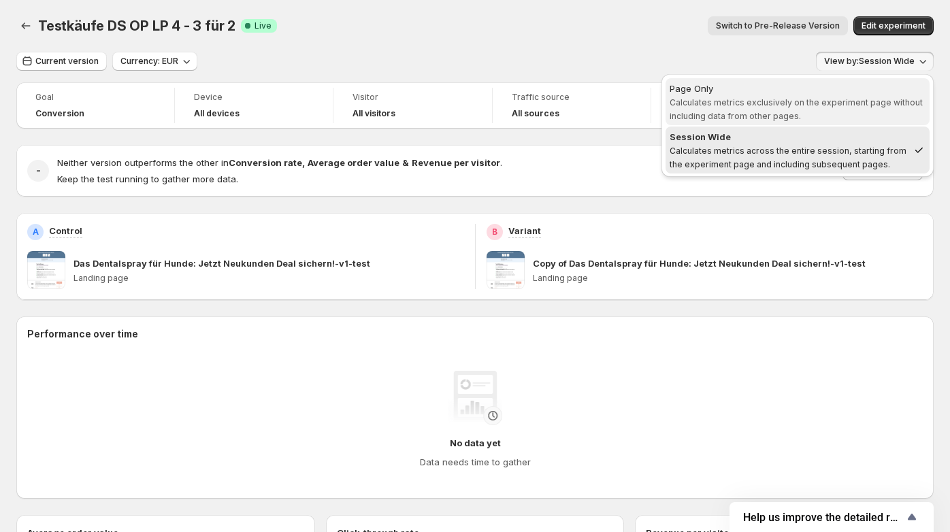
click at [834, 122] on span "Page Only Calculates metrics exclusively on the experiment page without includi…" at bounding box center [798, 102] width 256 height 41
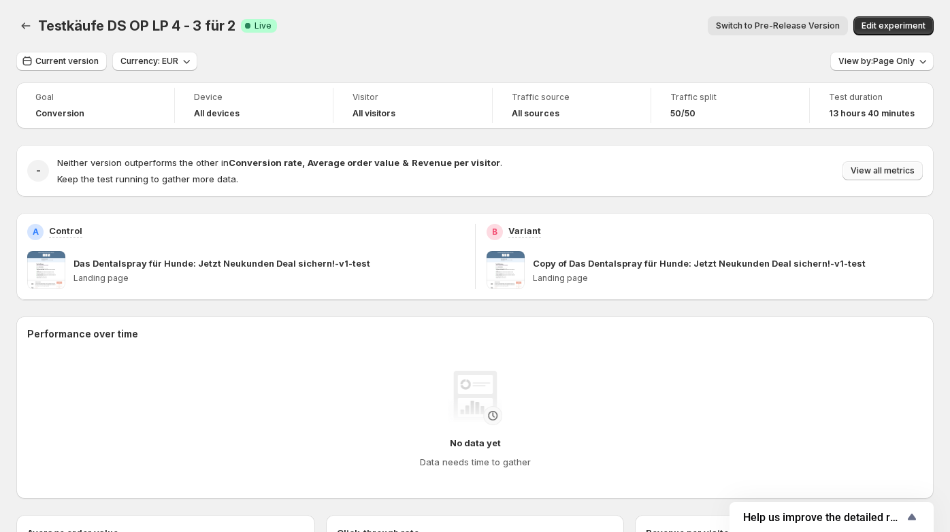
click at [887, 168] on span "View all metrics" at bounding box center [883, 170] width 64 height 11
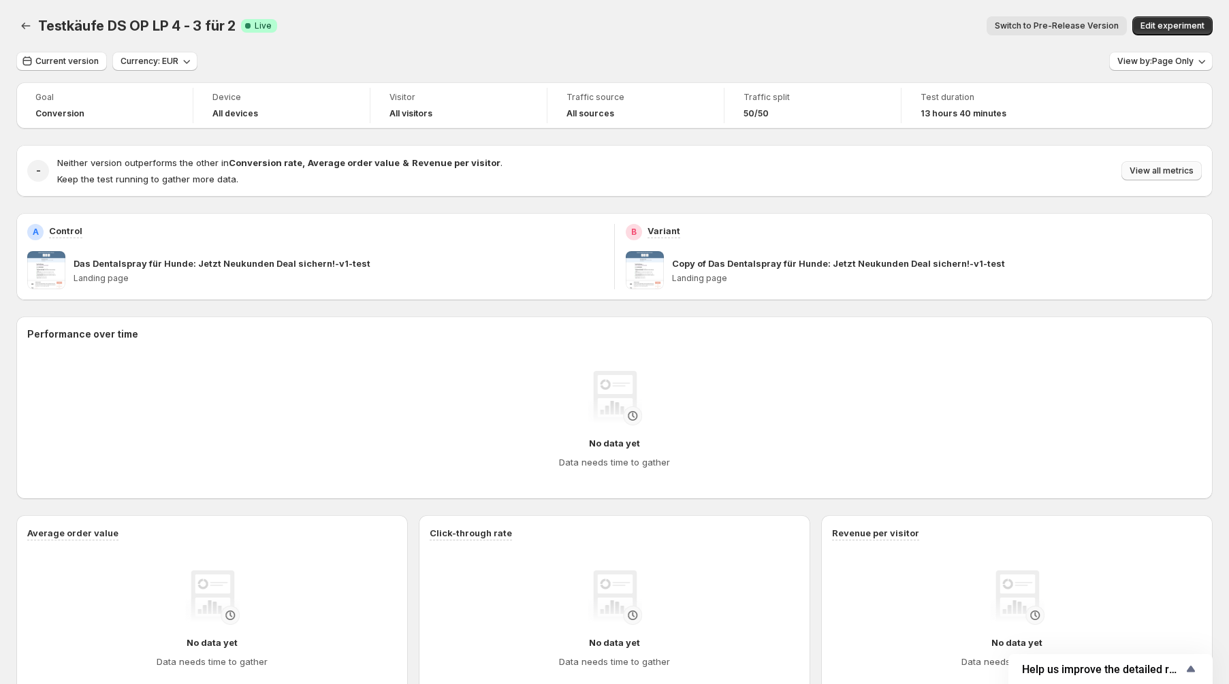
click at [957, 174] on span "View all metrics" at bounding box center [1162, 170] width 64 height 11
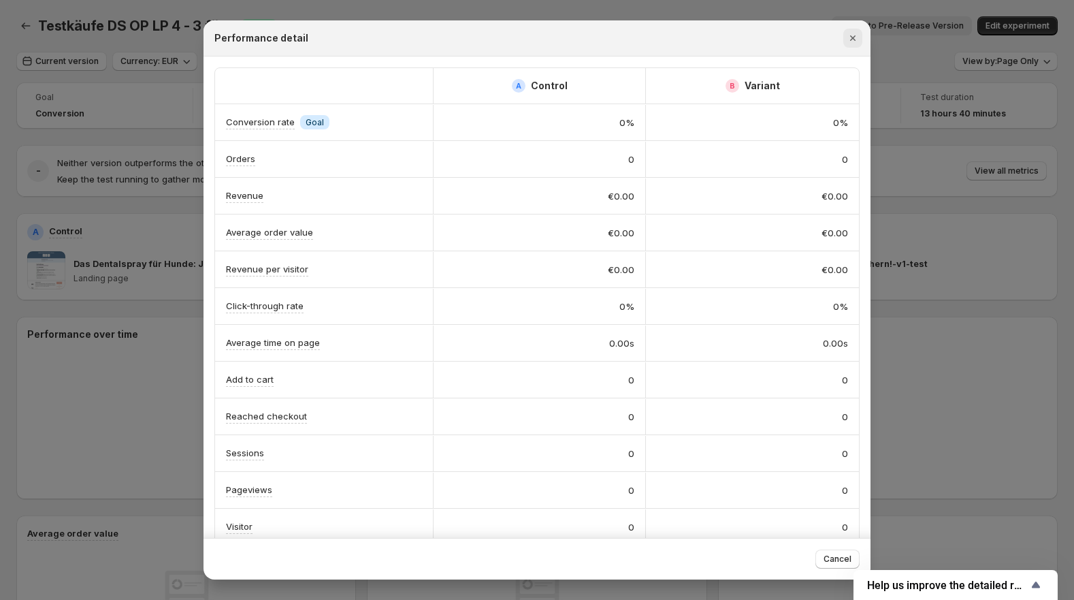
click at [852, 35] on icon "Close" at bounding box center [853, 38] width 14 height 14
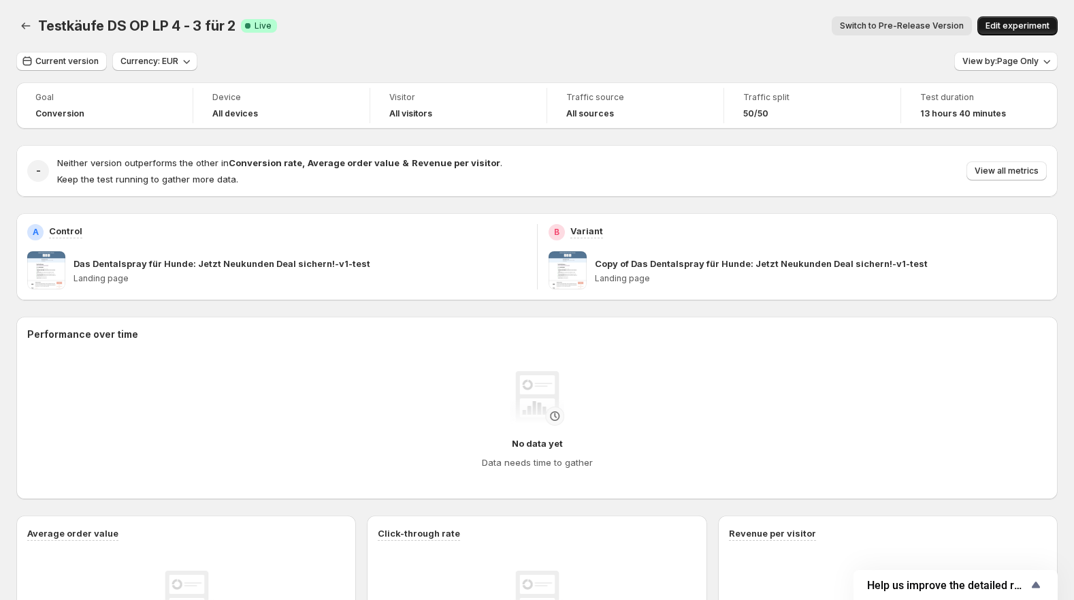
click at [957, 26] on span "Edit experiment" at bounding box center [1018, 25] width 64 height 11
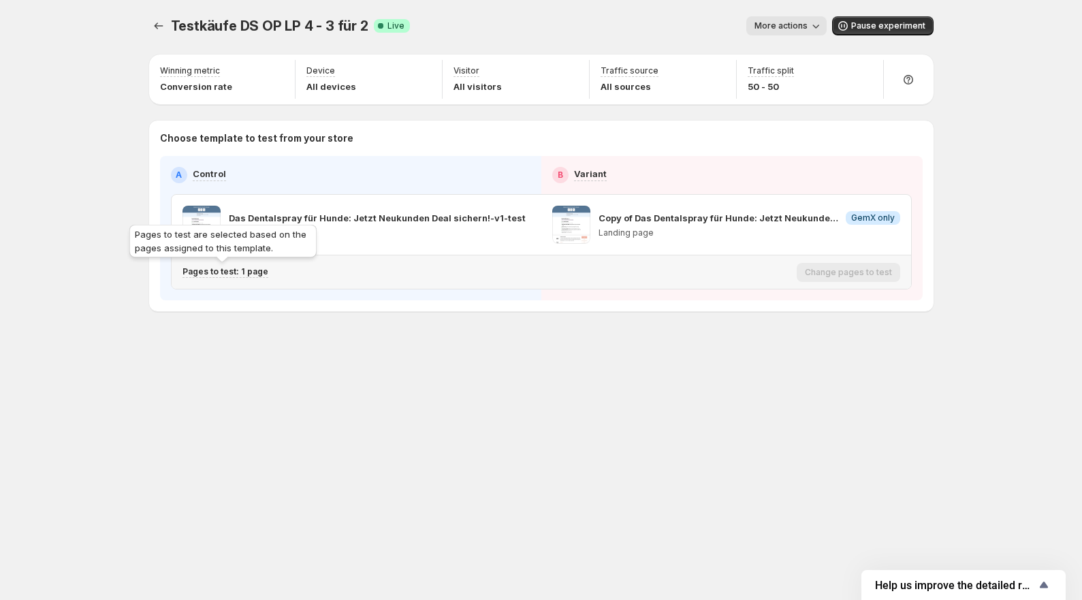
click at [223, 273] on p "Pages to test: 1 page" at bounding box center [225, 271] width 86 height 11
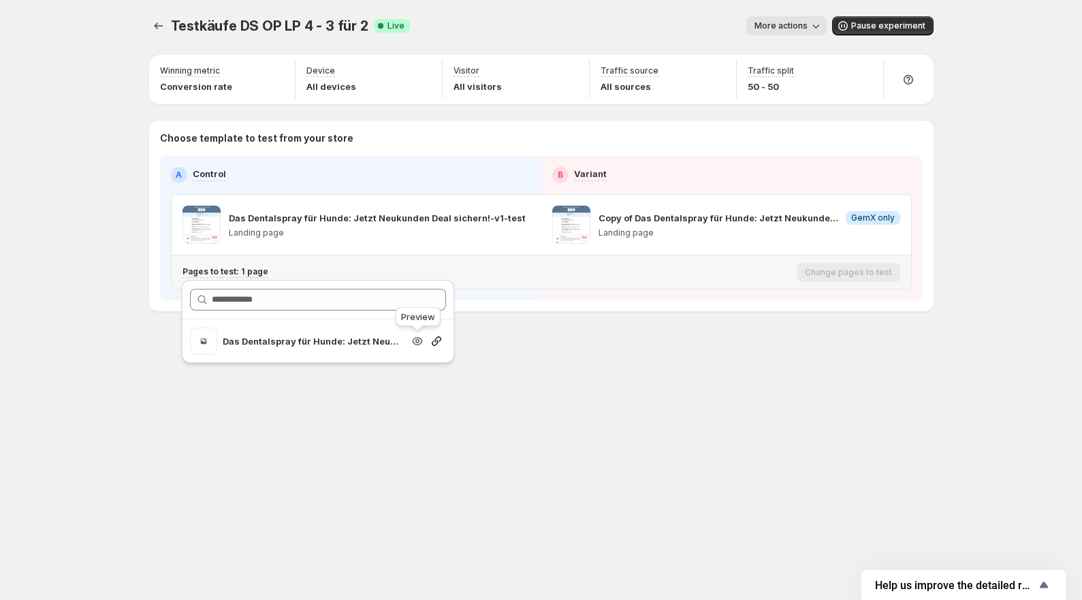
click at [413, 340] on icon "Search for and select a customer segment" at bounding box center [418, 341] width 10 height 8
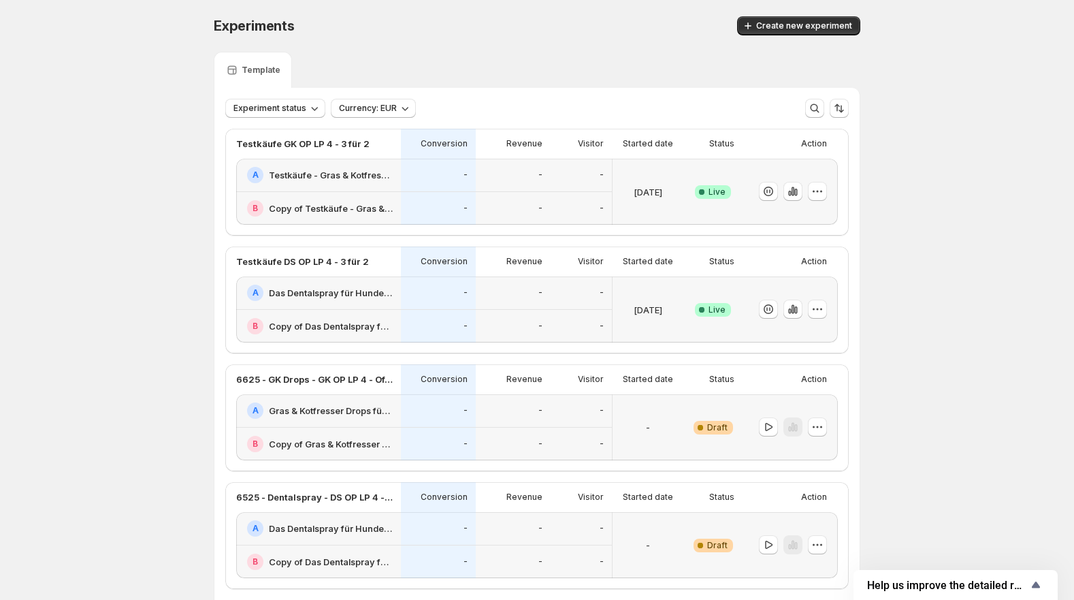
drag, startPoint x: 802, startPoint y: 192, endPoint x: 928, endPoint y: 323, distance: 181.5
click at [332, 189] on div "A Testkäufe - Gras & Kotfresser Drops für Hunde: Jetzt Neukunden Deal sichern!-…" at bounding box center [318, 175] width 165 height 33
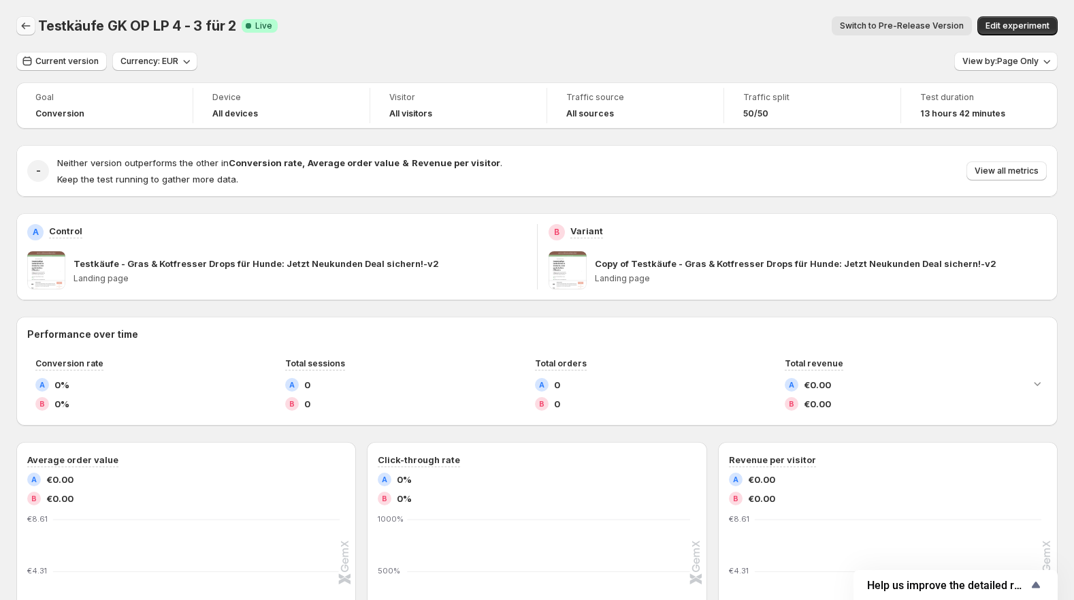
click at [29, 29] on icon "Back" at bounding box center [26, 26] width 14 height 14
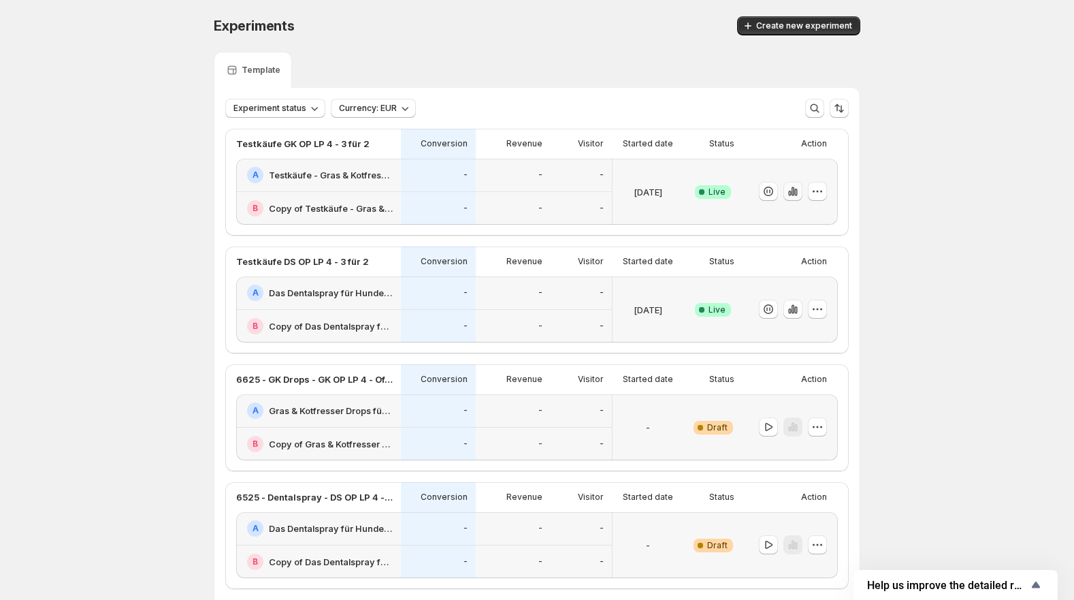
click at [797, 192] on icon "button" at bounding box center [796, 192] width 3 height 7
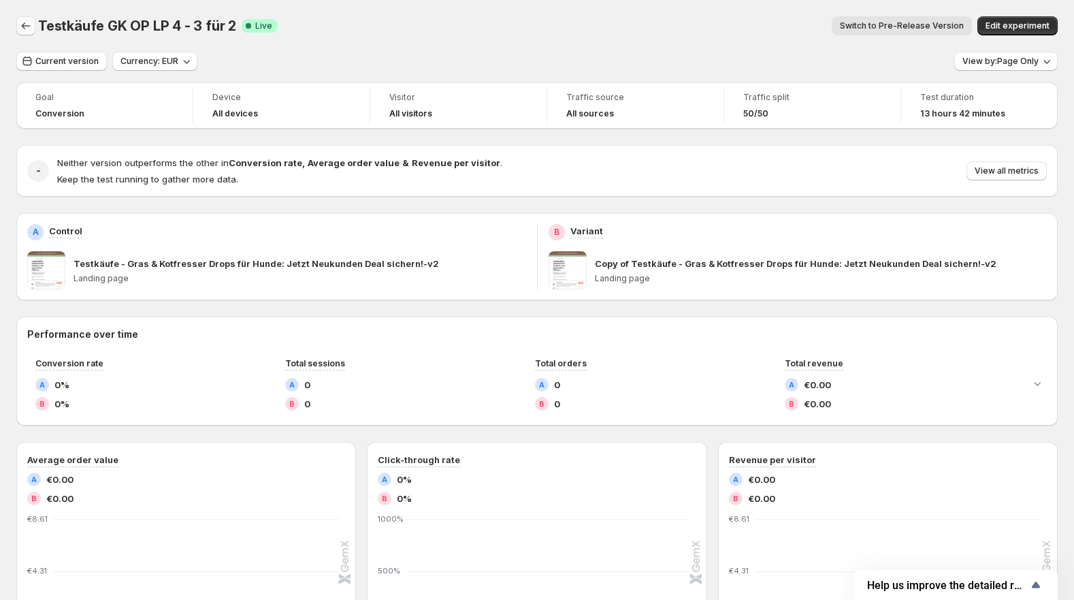
click at [22, 30] on icon "Back" at bounding box center [26, 26] width 14 height 14
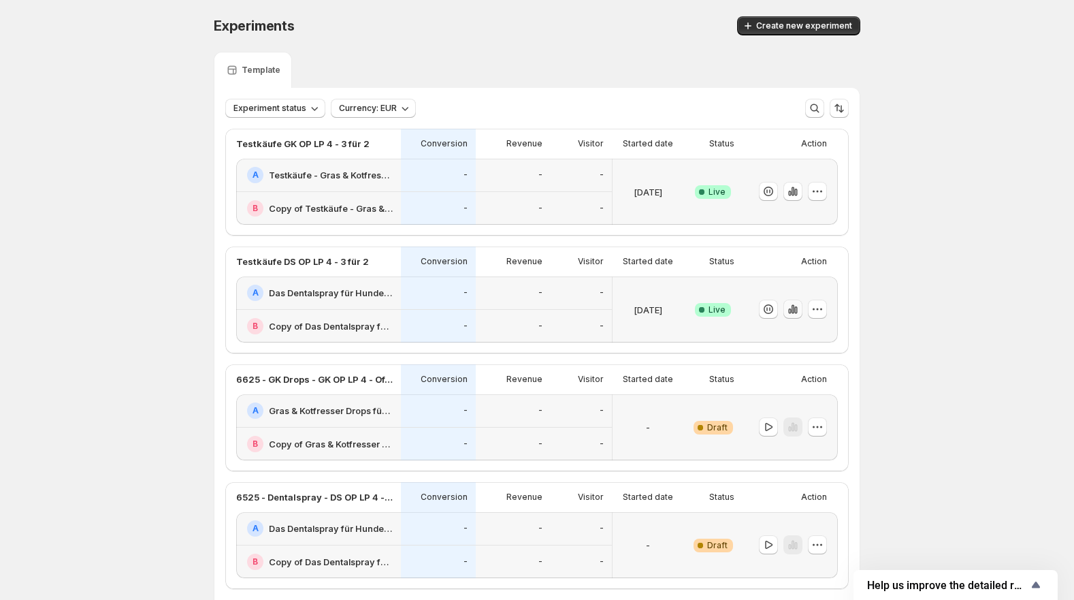
click at [795, 307] on icon "button" at bounding box center [793, 309] width 3 height 9
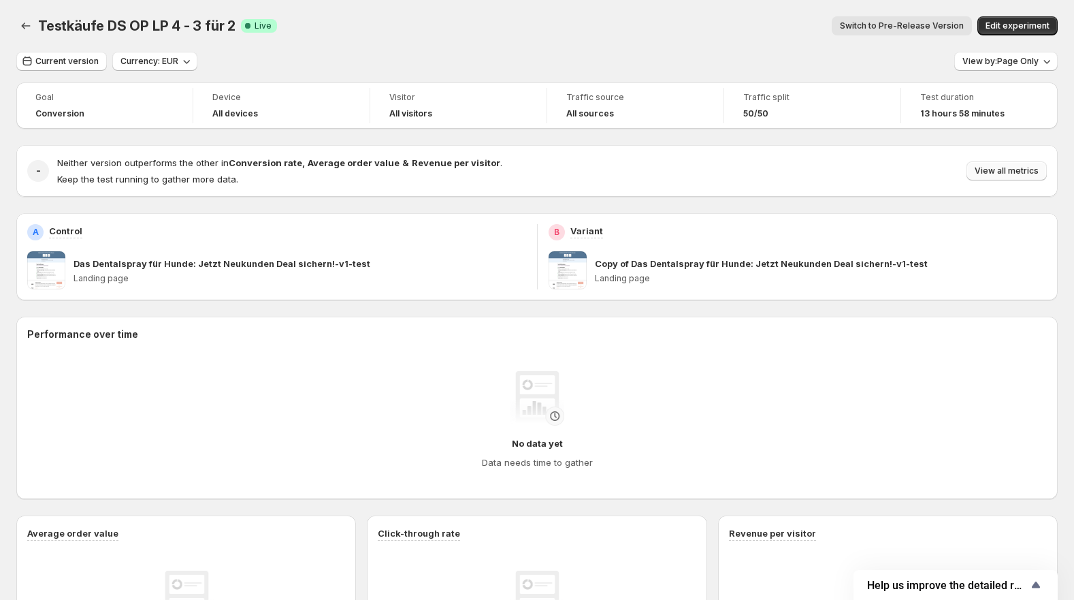
click at [1024, 172] on span "View all metrics" at bounding box center [1007, 170] width 64 height 11
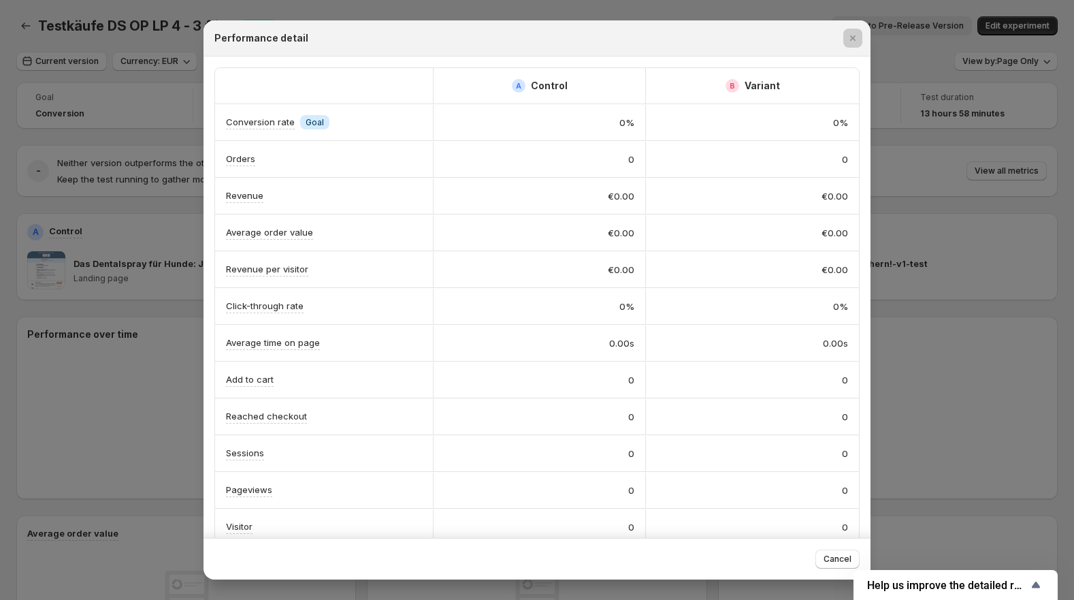
click at [1010, 262] on div at bounding box center [537, 300] width 1074 height 600
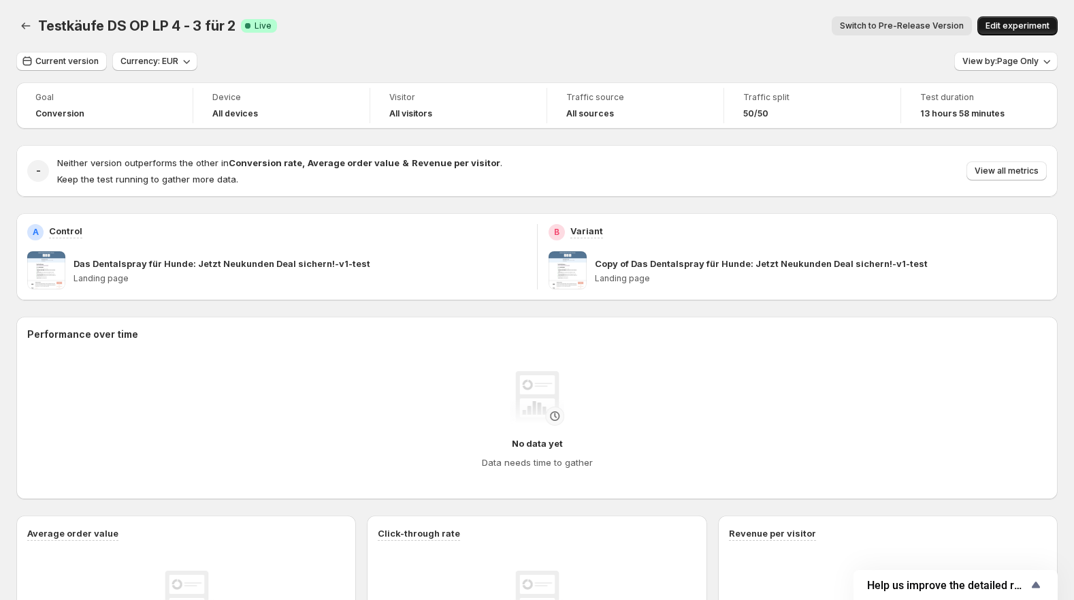
click at [1034, 22] on span "Edit experiment" at bounding box center [1018, 25] width 64 height 11
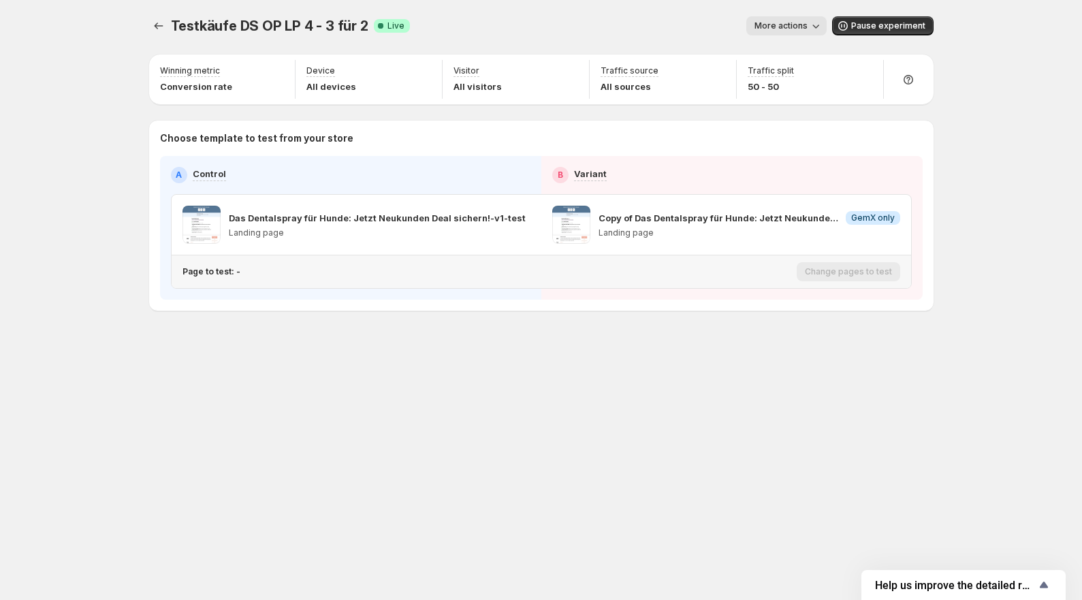
click at [212, 278] on div "Page to test: -" at bounding box center [486, 272] width 609 height 22
click at [231, 270] on p "Pages to test: 1 page" at bounding box center [225, 271] width 86 height 11
click at [415, 341] on icon "Search for and select a customer segment" at bounding box center [417, 341] width 4 height 4
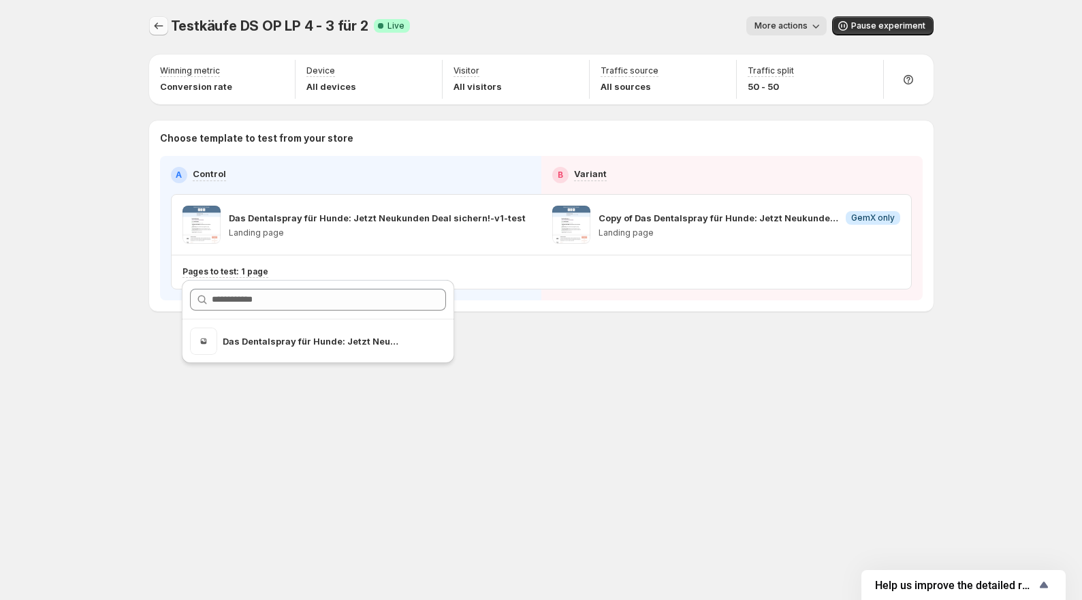
click at [155, 21] on icon "Experiments" at bounding box center [159, 26] width 14 height 14
